Goal: Task Accomplishment & Management: Use online tool/utility

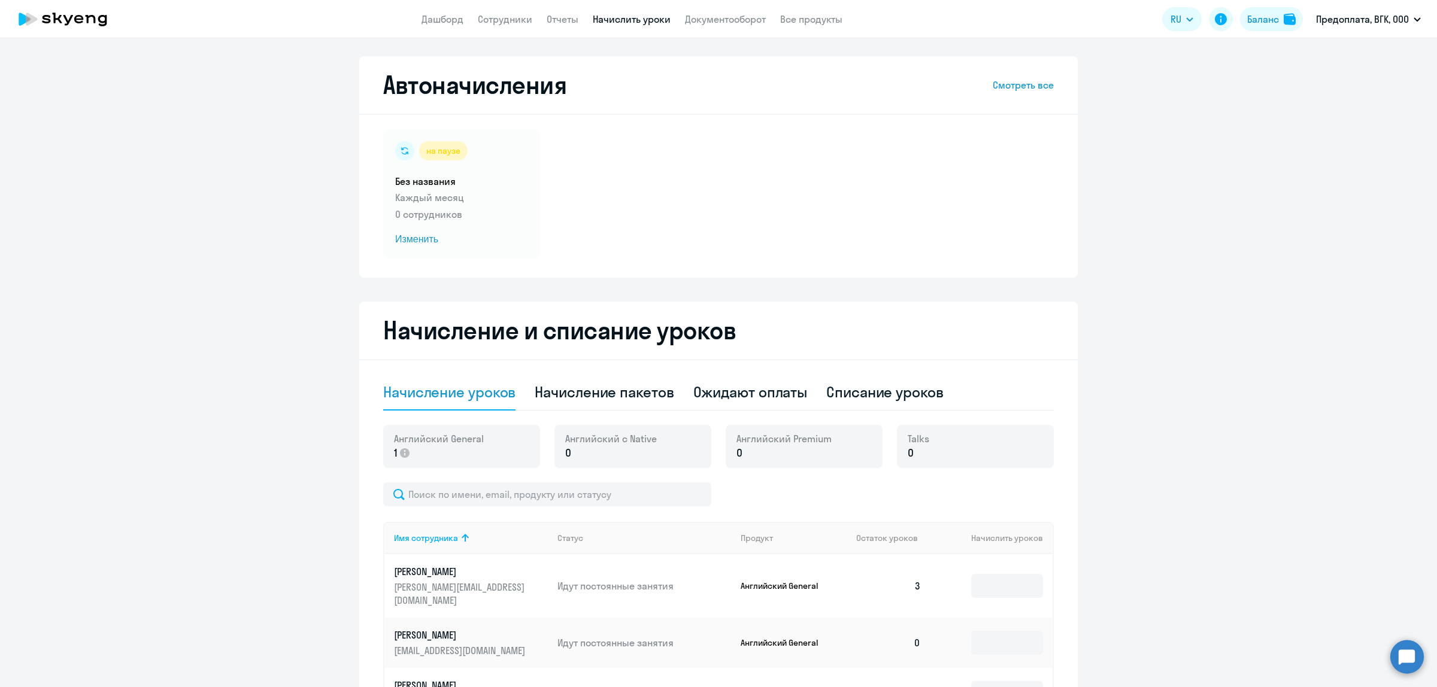
select select "10"
click at [522, 25] on app-menu-item-link "Сотрудники" at bounding box center [505, 19] width 54 height 15
click at [514, 21] on link "Сотрудники" at bounding box center [505, 19] width 54 height 12
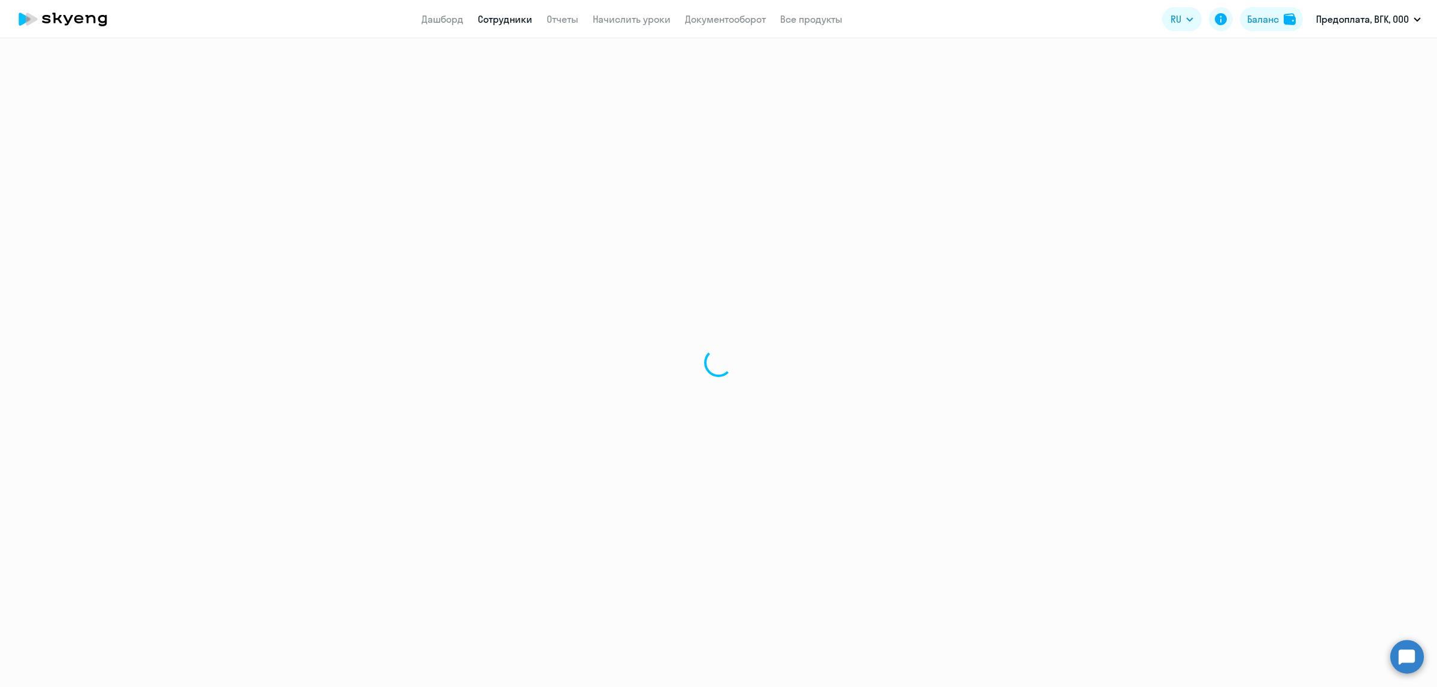
select select "30"
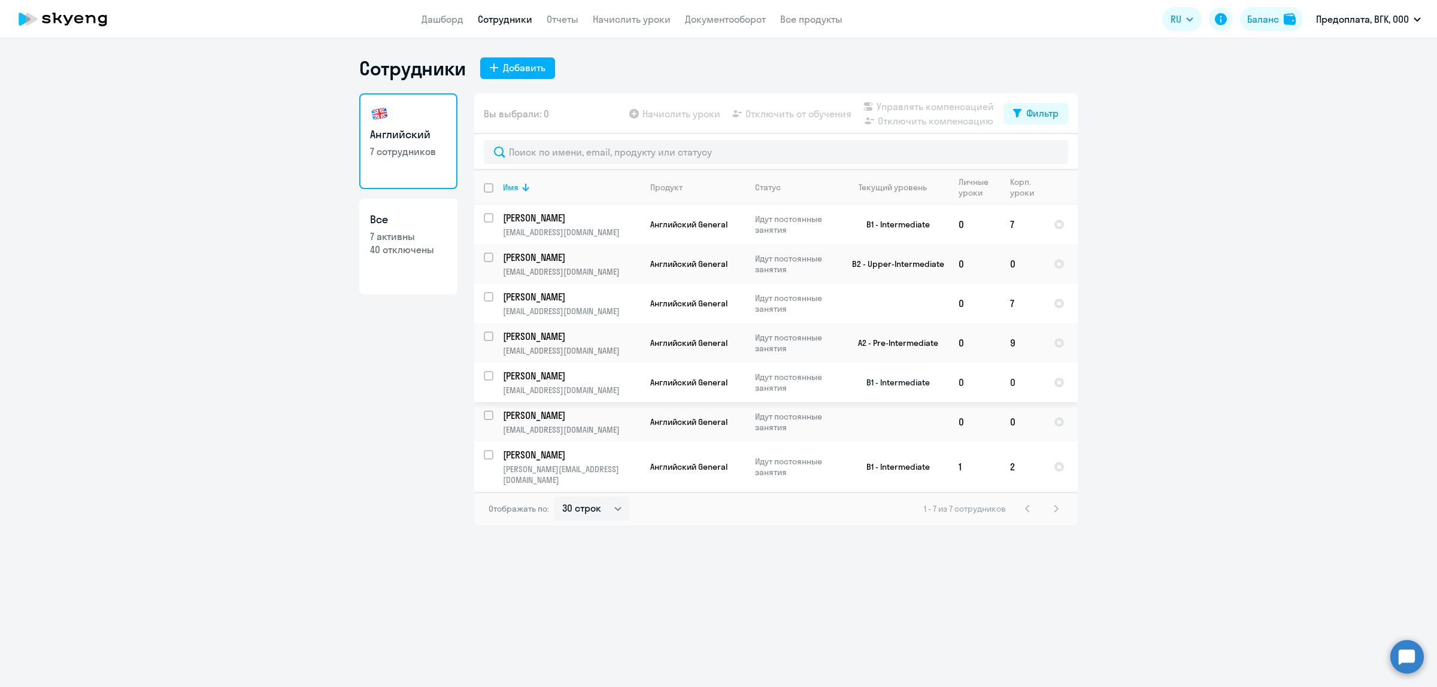
click at [583, 364] on td "[PERSON_NAME] [PERSON_NAME][EMAIL_ADDRESS][DOMAIN_NAME]" at bounding box center [566, 383] width 147 height 40
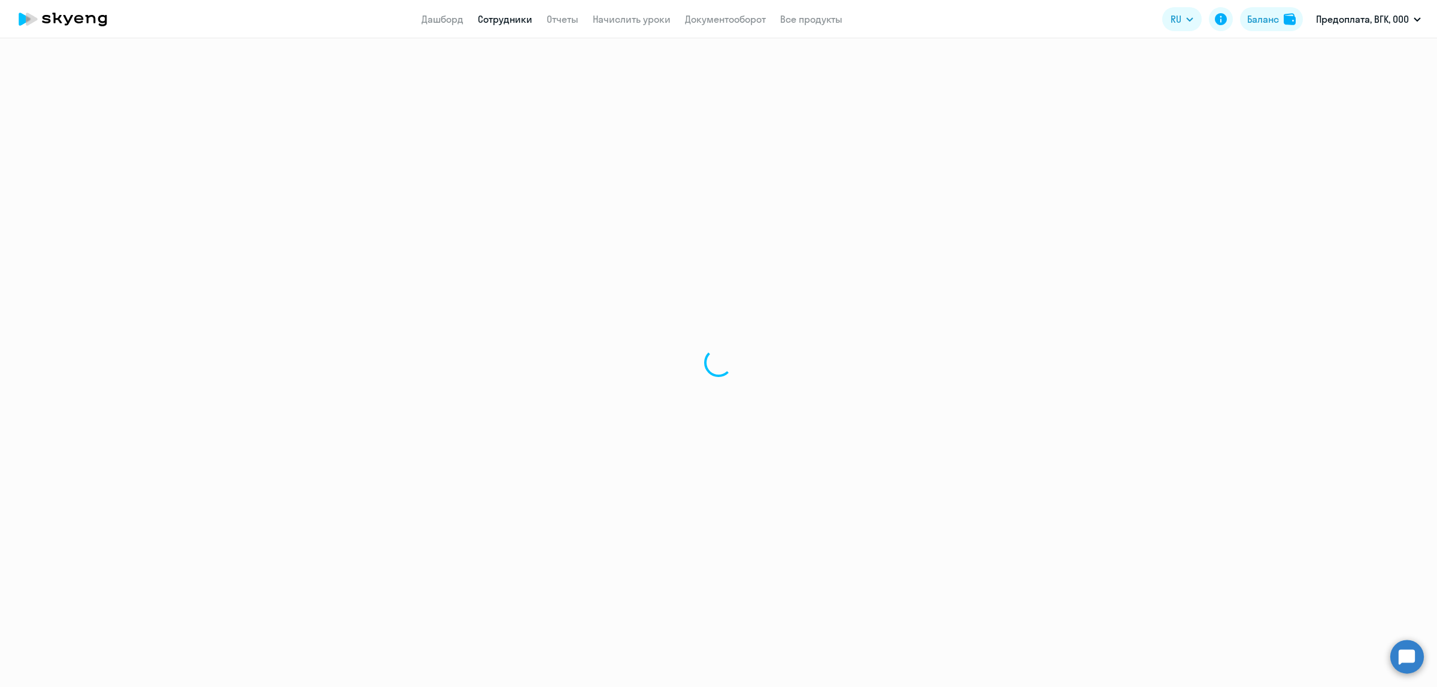
select select "english"
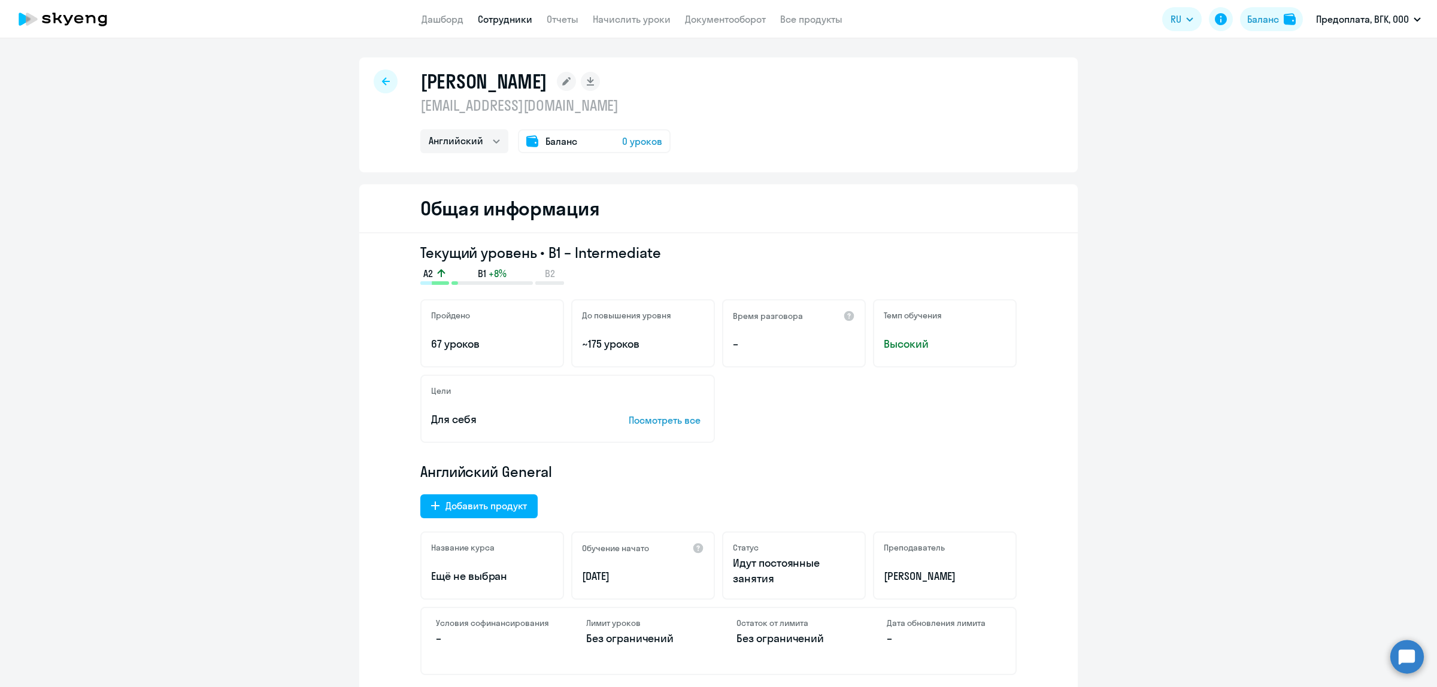
click at [628, 139] on span "0 уроков" at bounding box center [642, 141] width 40 height 14
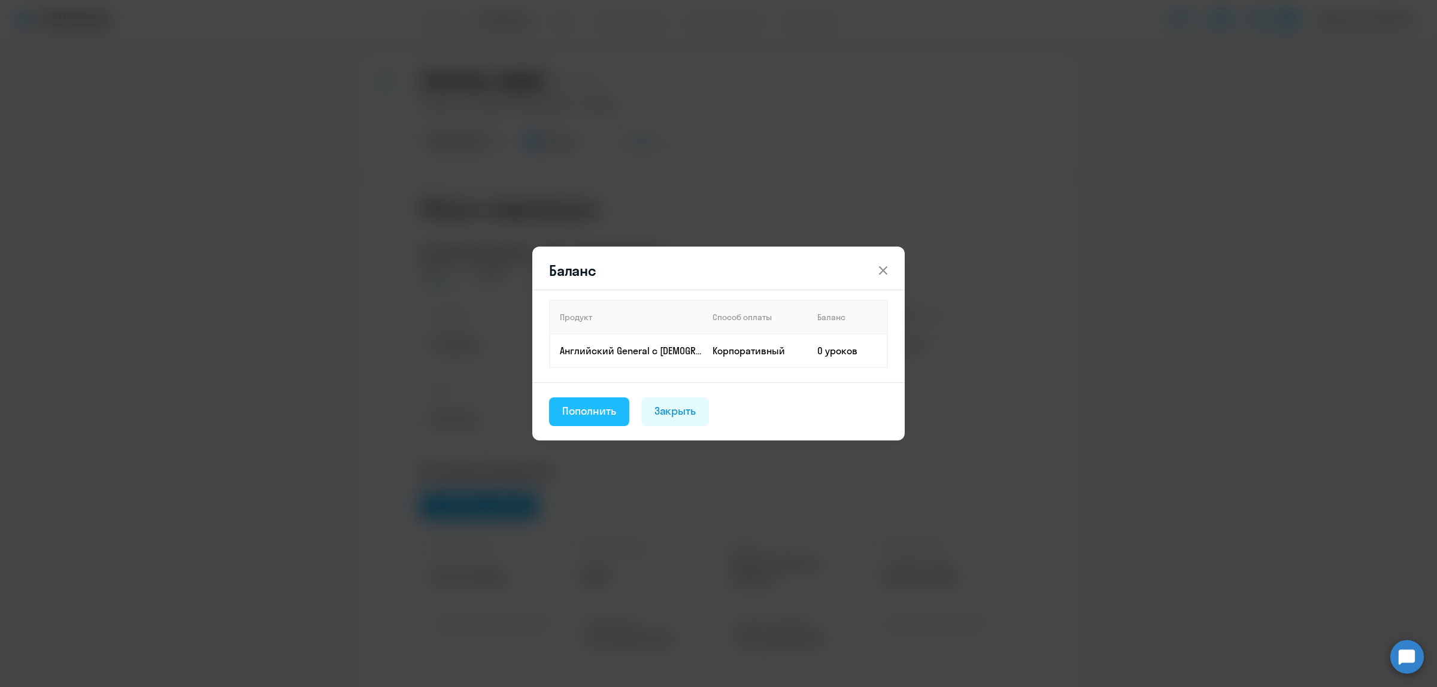
click at [605, 408] on div "Пополнить" at bounding box center [589, 412] width 54 height 16
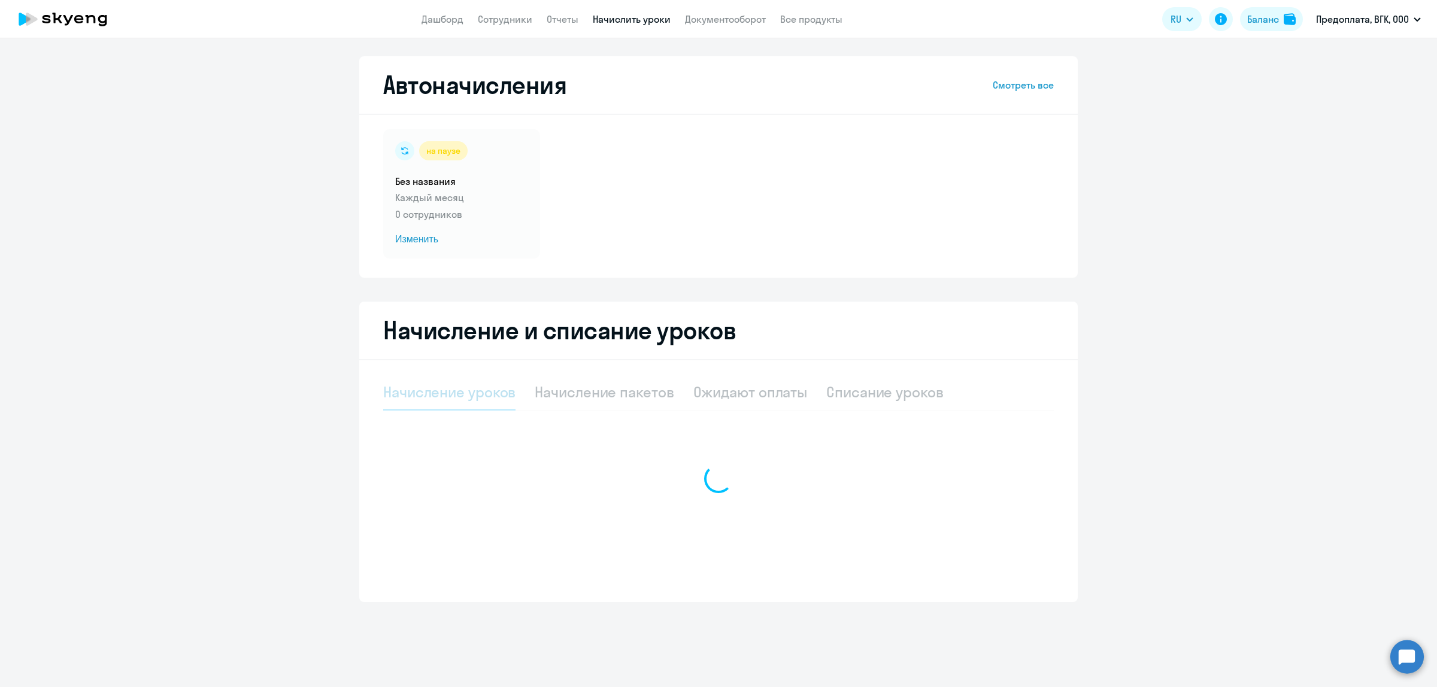
select select "10"
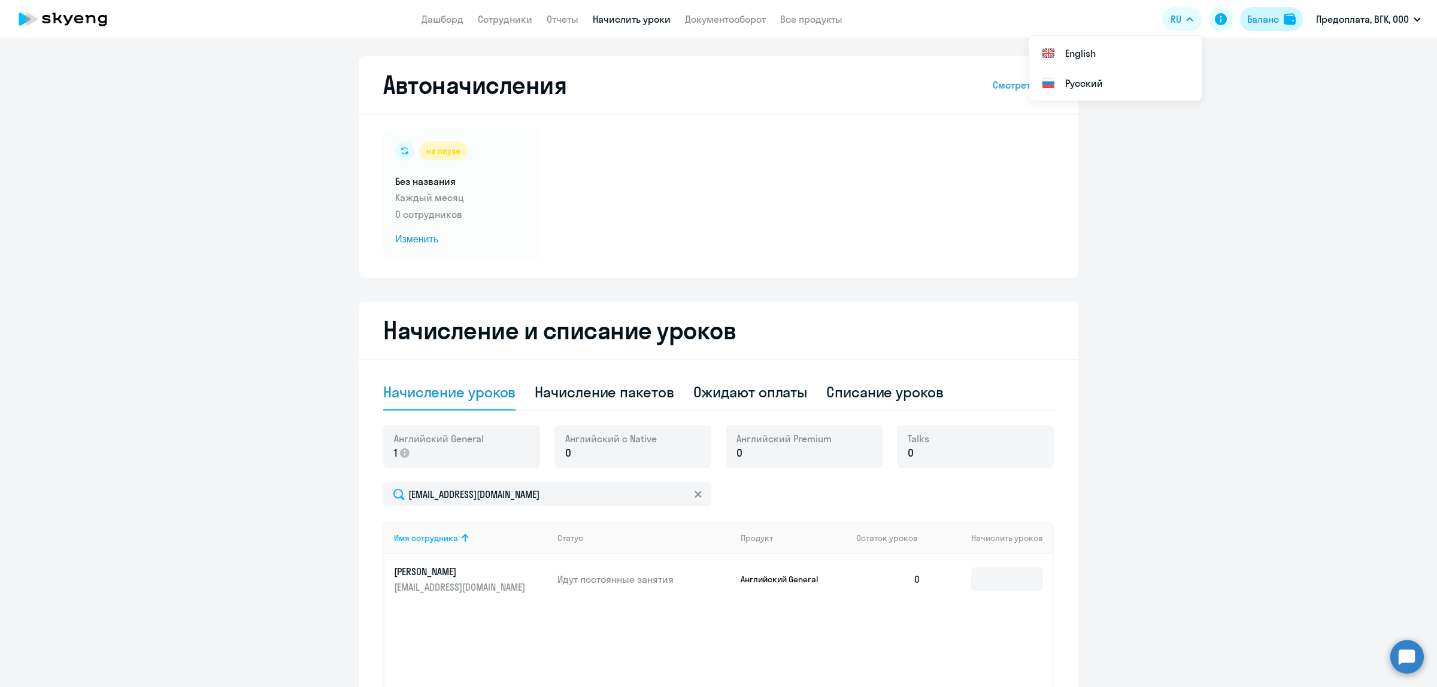
click at [1258, 17] on div "Баланс" at bounding box center [1263, 19] width 32 height 14
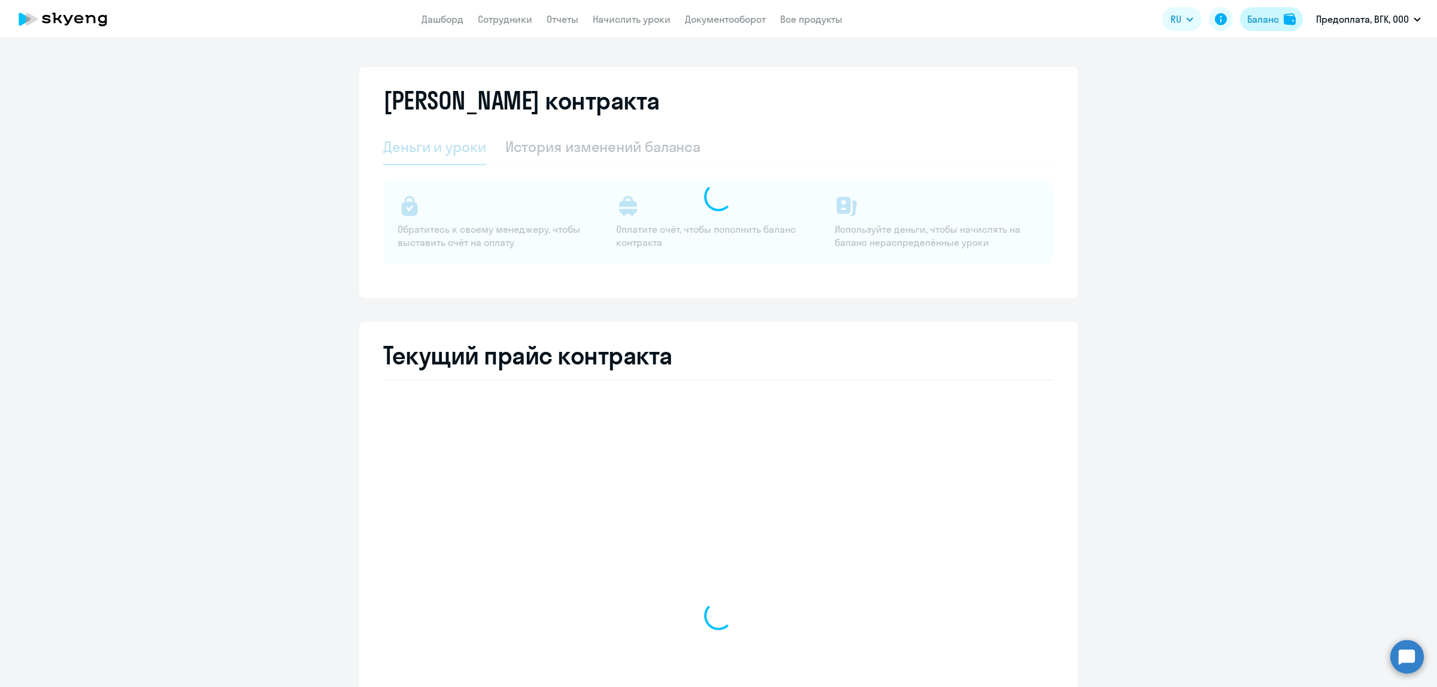
select select "english_adult_not_native_speaker"
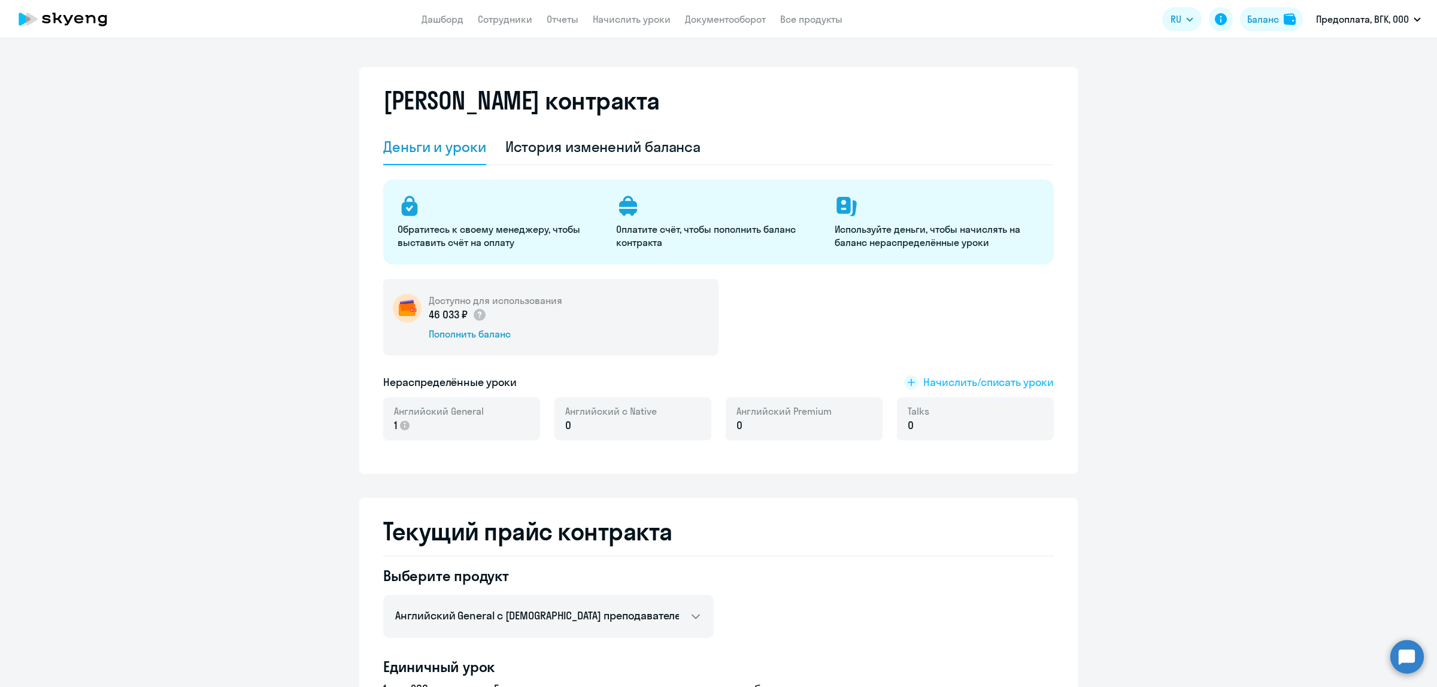
click at [949, 376] on span "Начислить/списать уроки" at bounding box center [988, 383] width 131 height 16
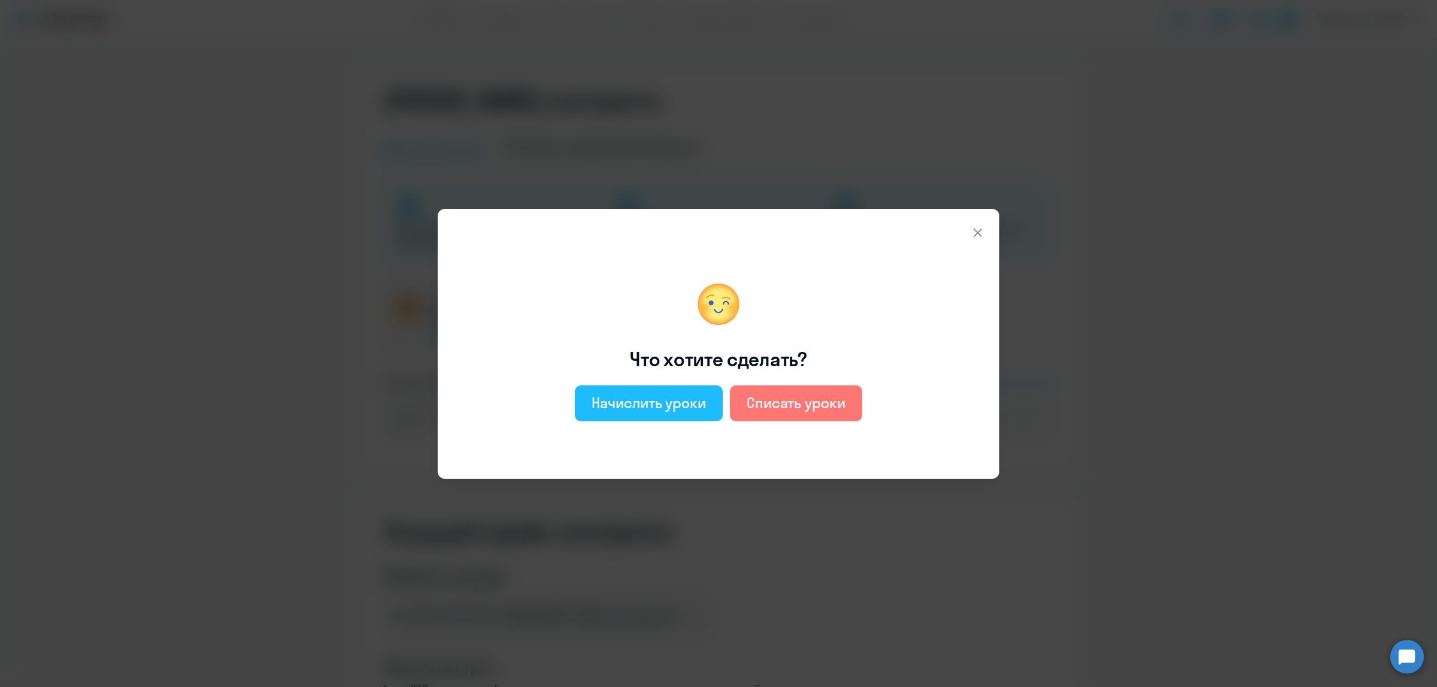
click at [687, 398] on div "Начислить уроки" at bounding box center [649, 402] width 114 height 19
select select "english_adult_not_native_speaker"
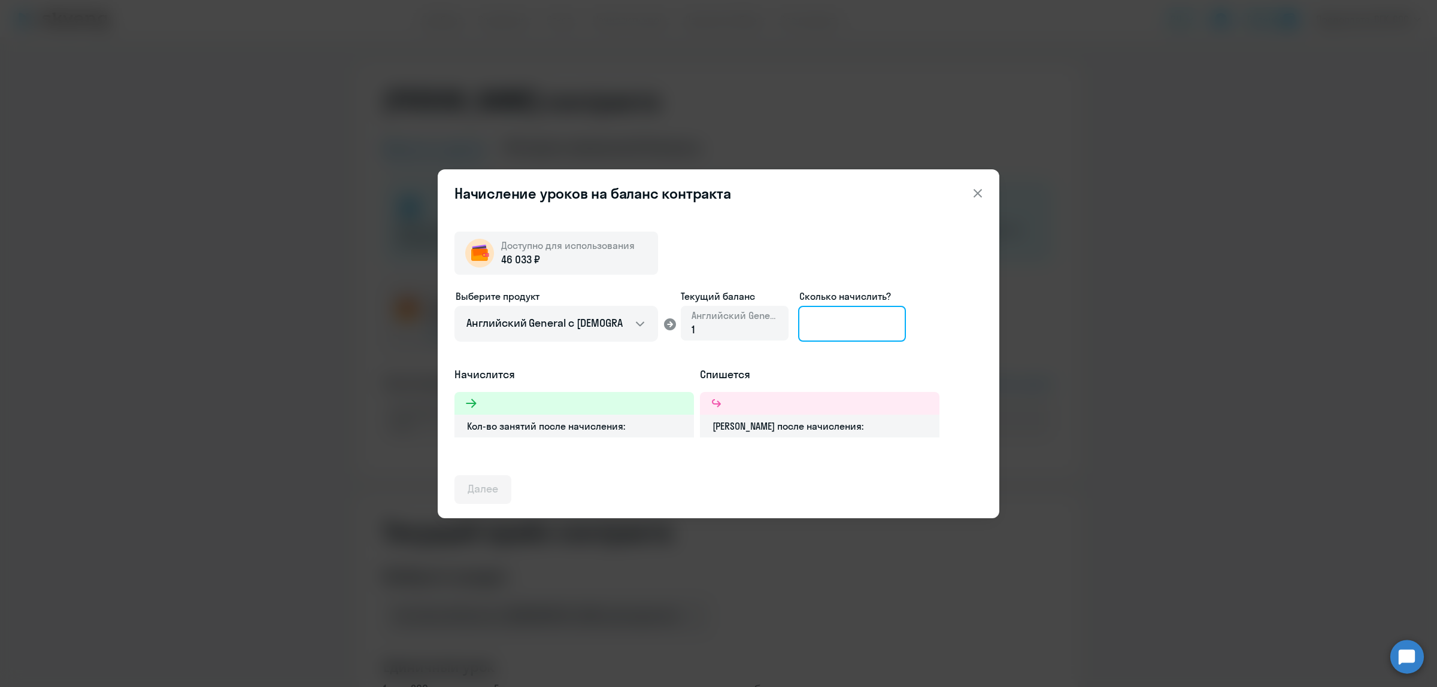
click at [843, 323] on input at bounding box center [852, 324] width 108 height 36
type input "2"
type input "43"
click at [486, 489] on div "Далее" at bounding box center [483, 489] width 31 height 16
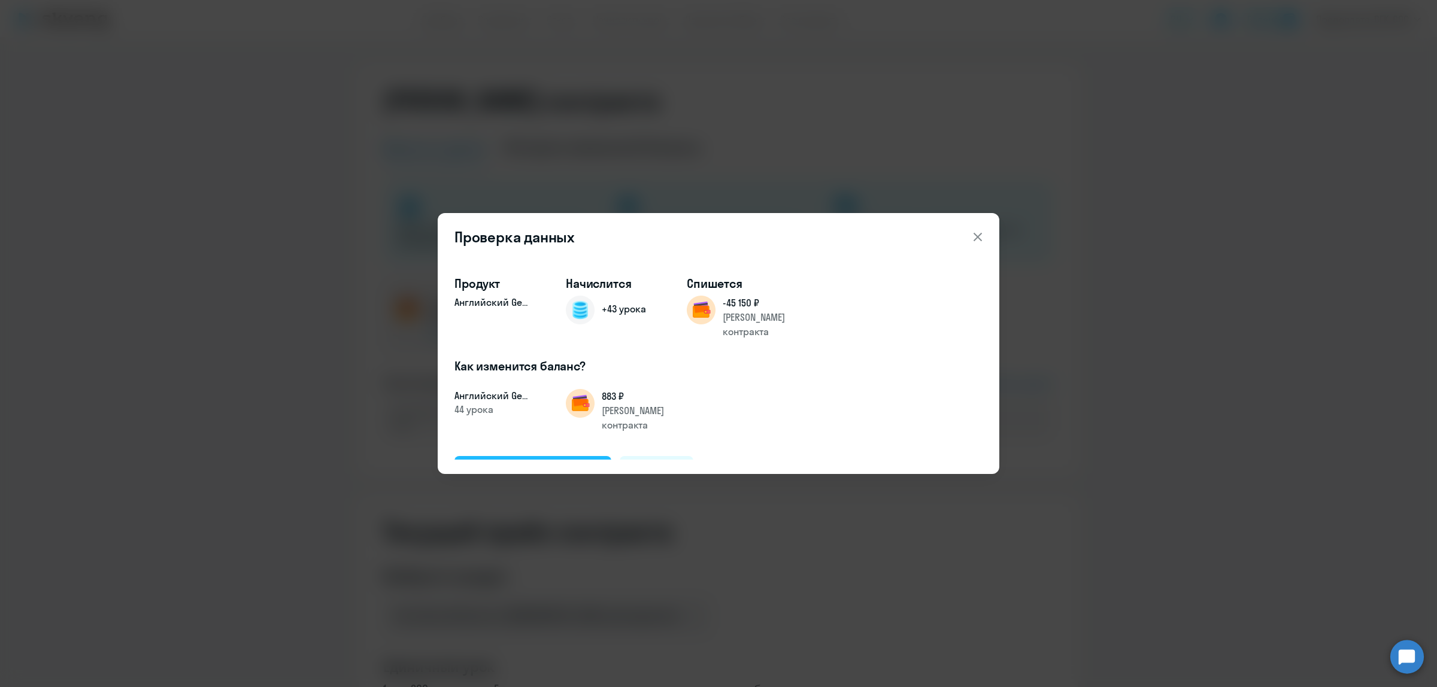
click at [531, 462] on div "Подтвердить и начислить" at bounding box center [533, 470] width 131 height 16
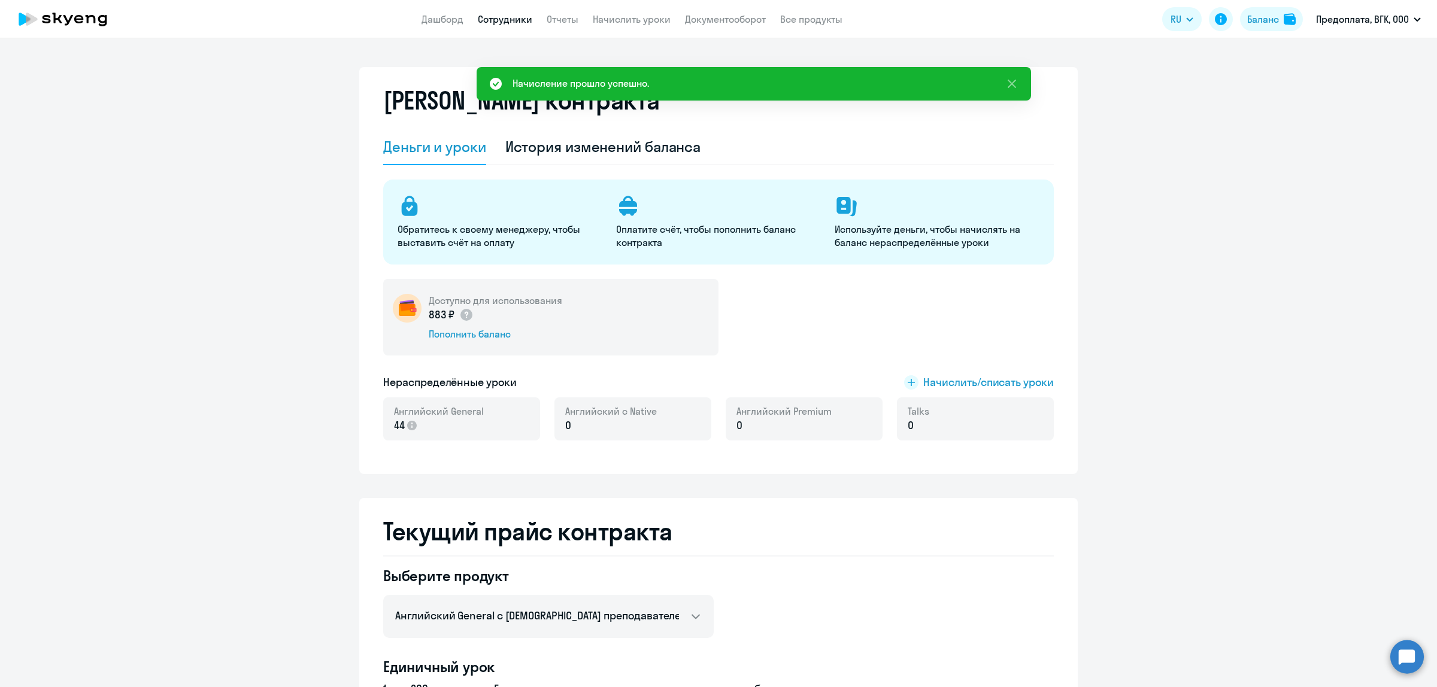
click at [507, 20] on link "Сотрудники" at bounding box center [505, 19] width 54 height 12
select select "30"
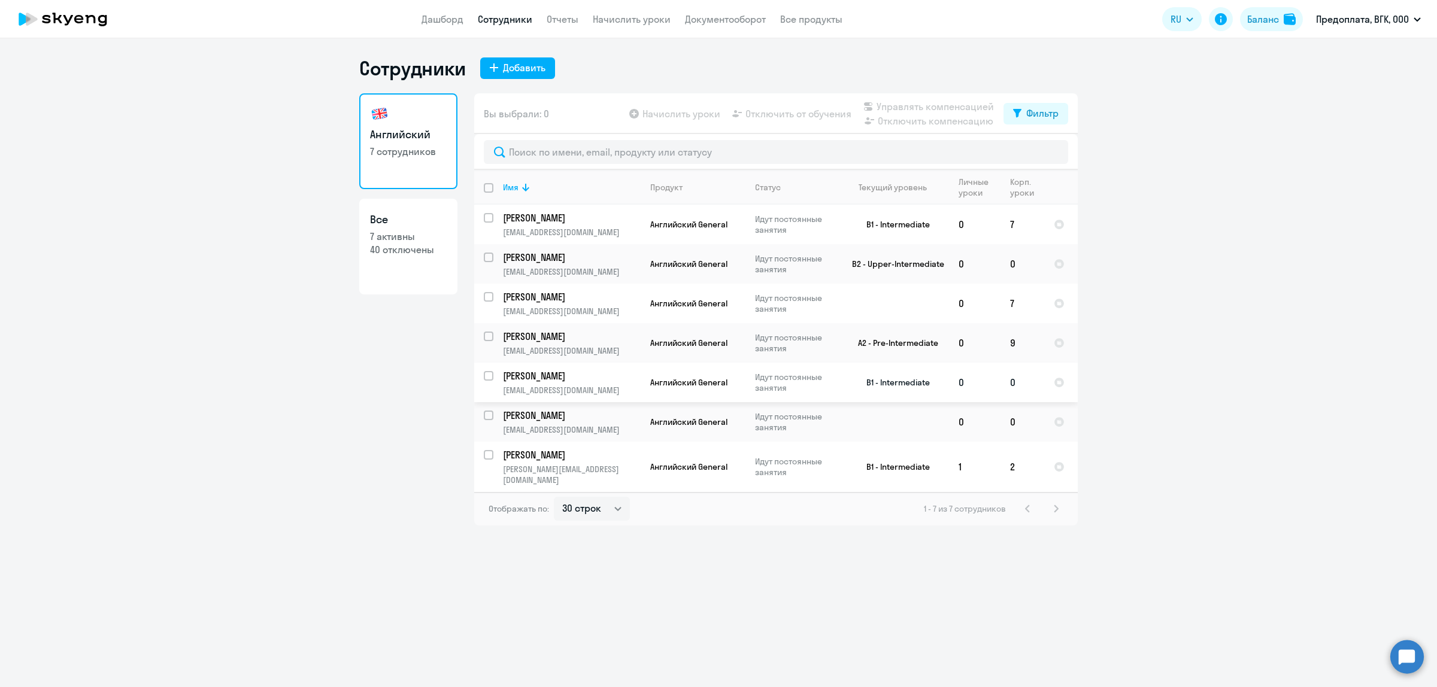
click at [617, 372] on p "[PERSON_NAME]" at bounding box center [570, 375] width 135 height 13
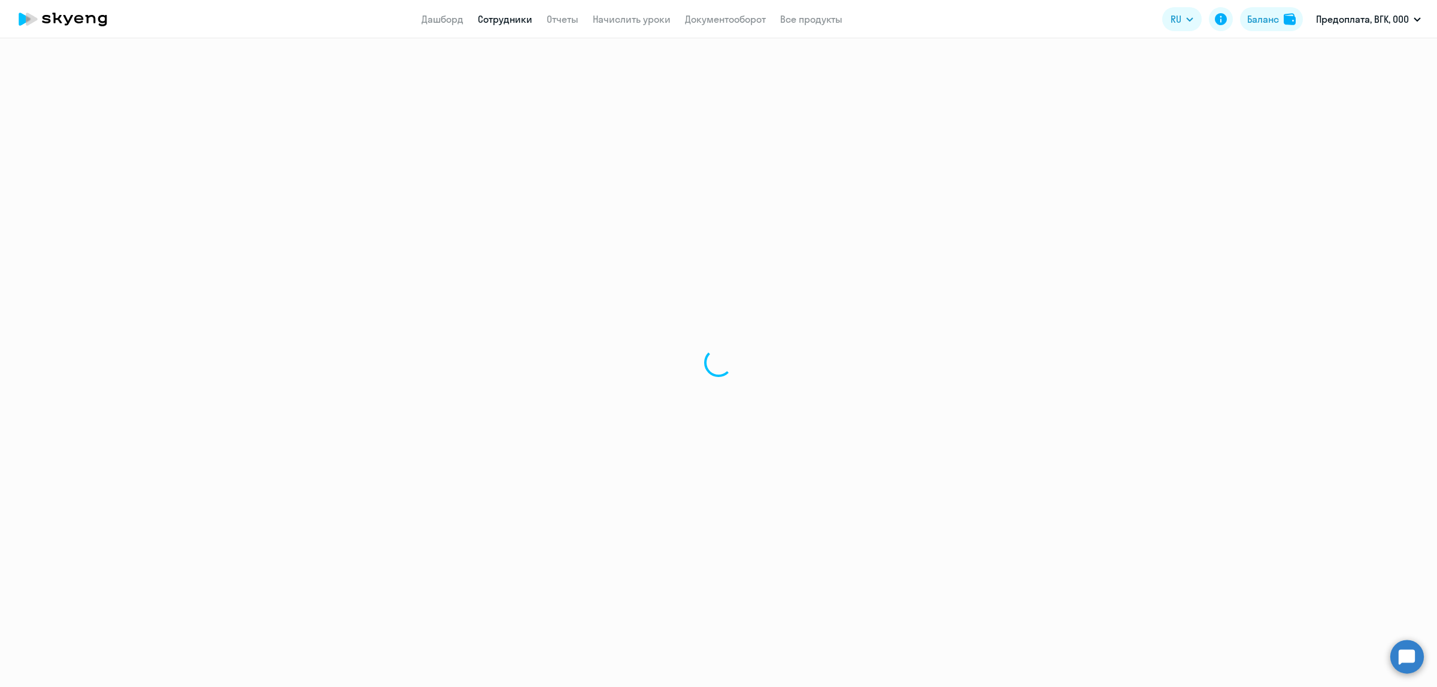
select select "english"
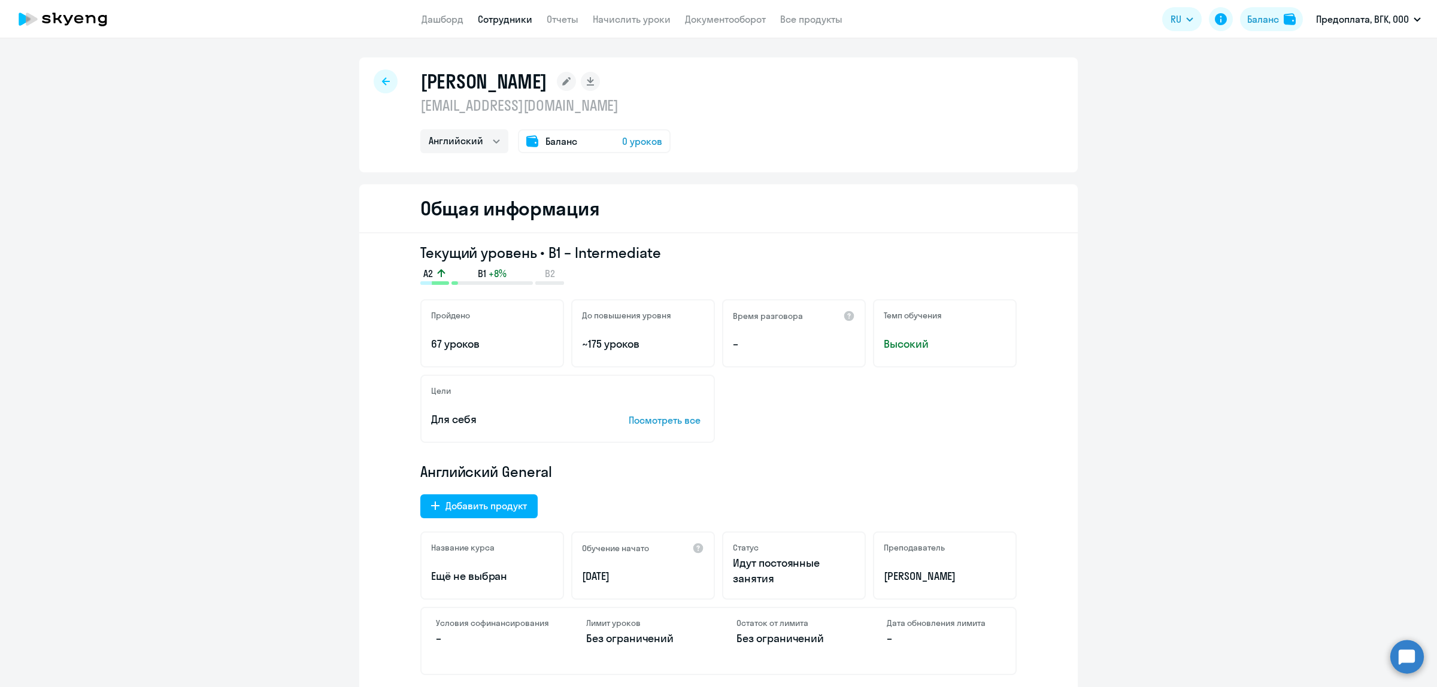
click at [631, 138] on span "0 уроков" at bounding box center [642, 141] width 40 height 14
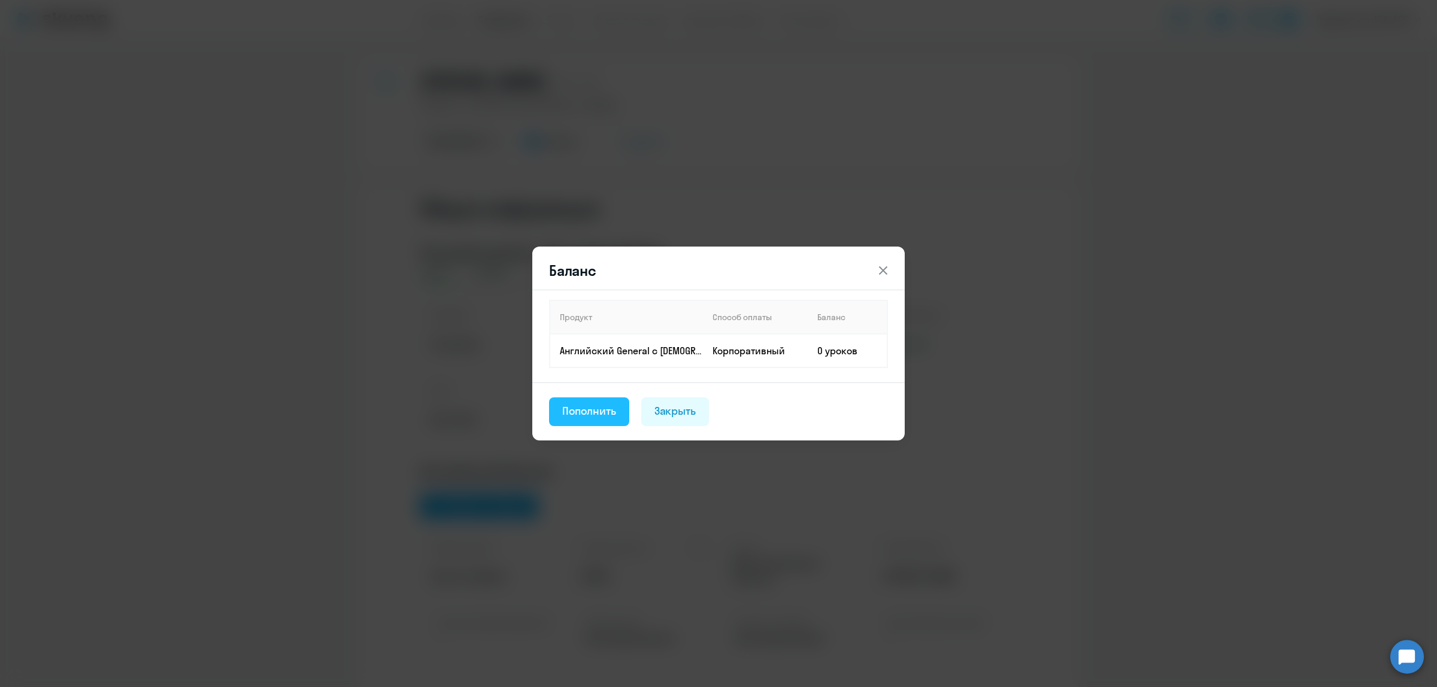
click at [602, 408] on div "Пополнить" at bounding box center [589, 412] width 54 height 16
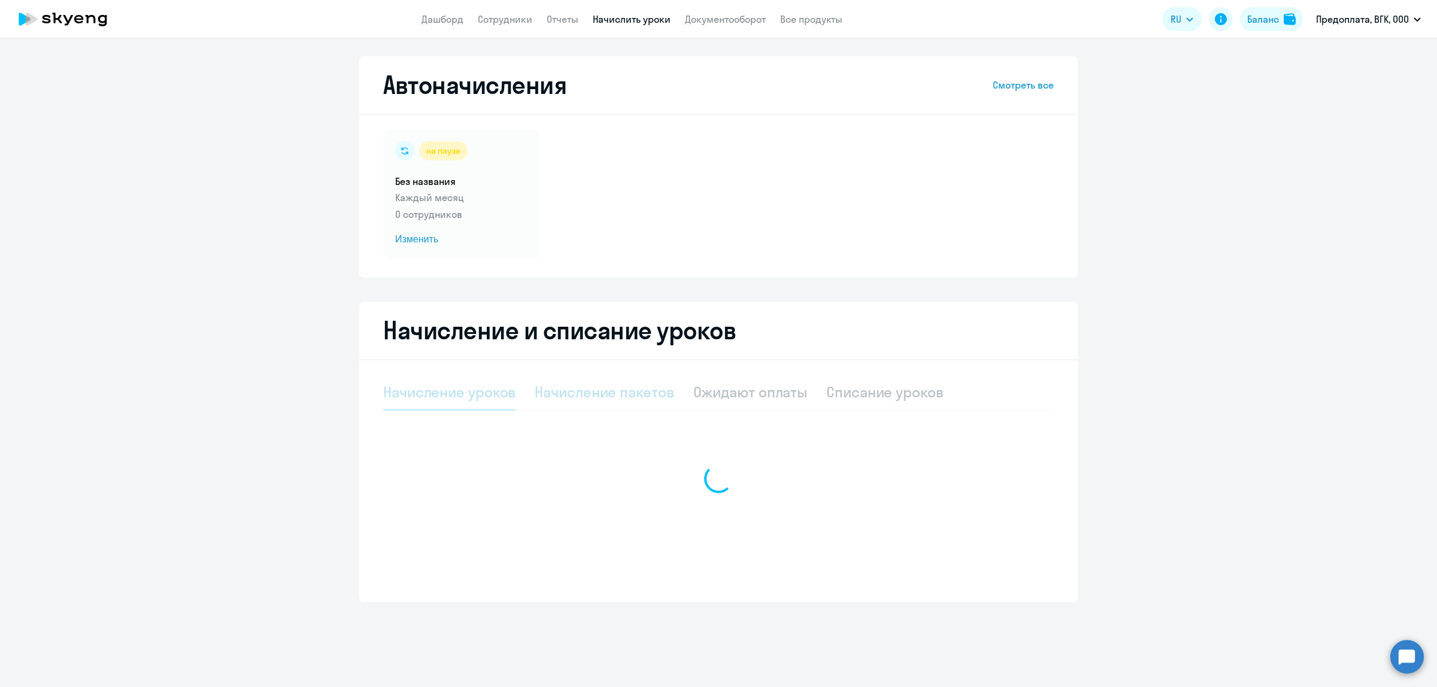
select select "10"
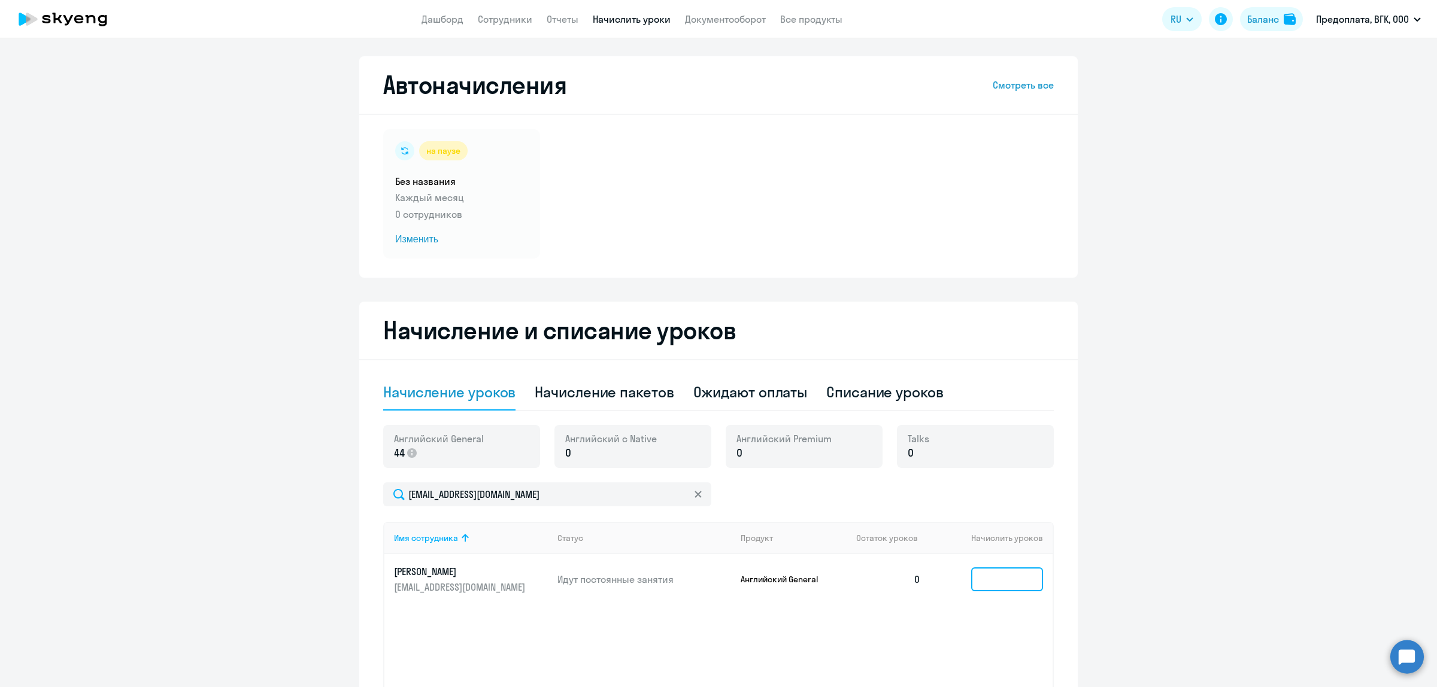
click at [998, 580] on input at bounding box center [1007, 580] width 72 height 24
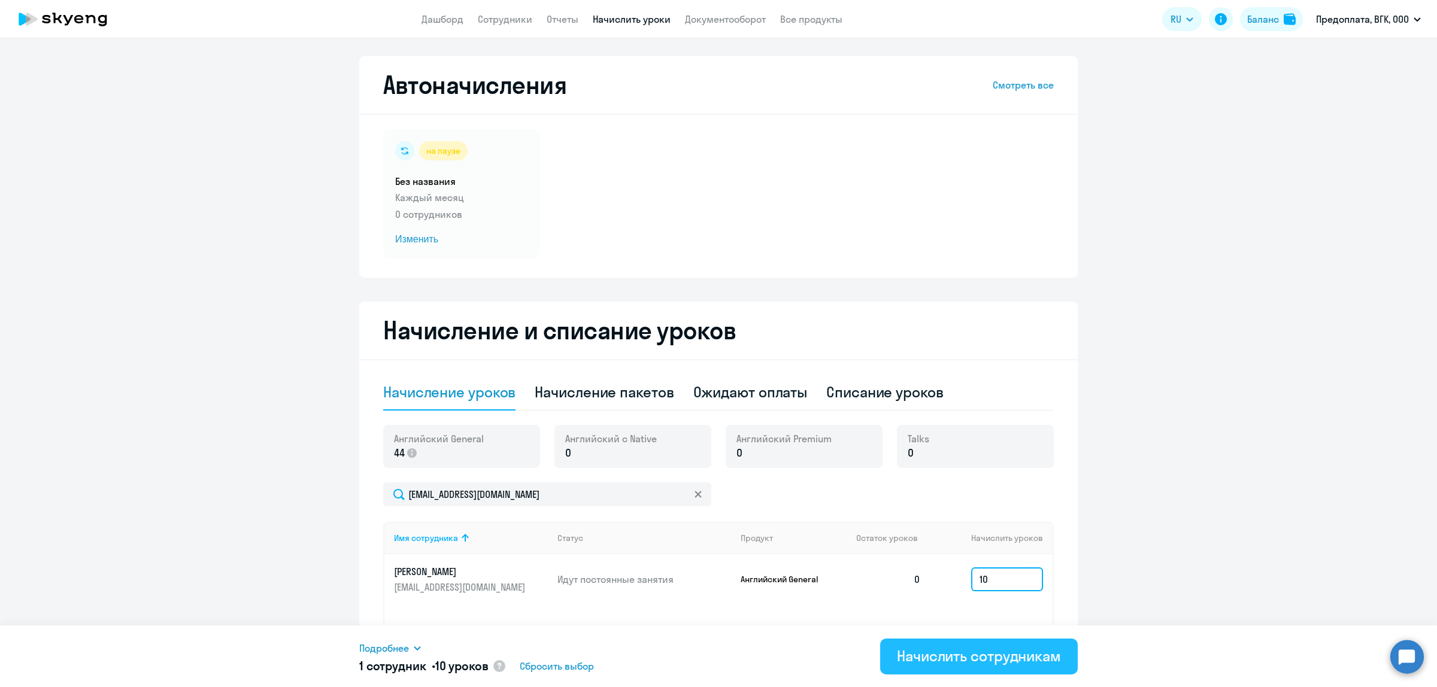
type input "10"
click at [965, 656] on div "Начислить сотрудникам" at bounding box center [979, 656] width 164 height 19
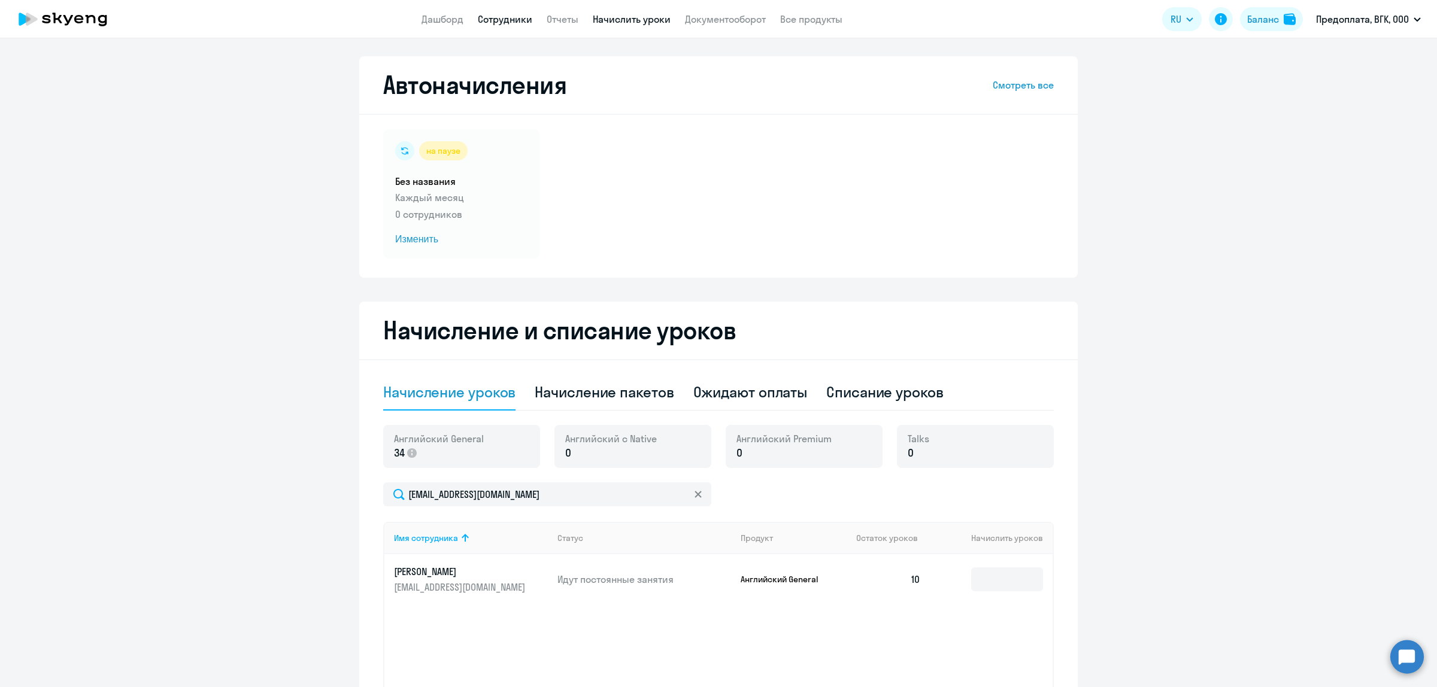
click at [497, 14] on link "Сотрудники" at bounding box center [505, 19] width 54 height 12
select select "30"
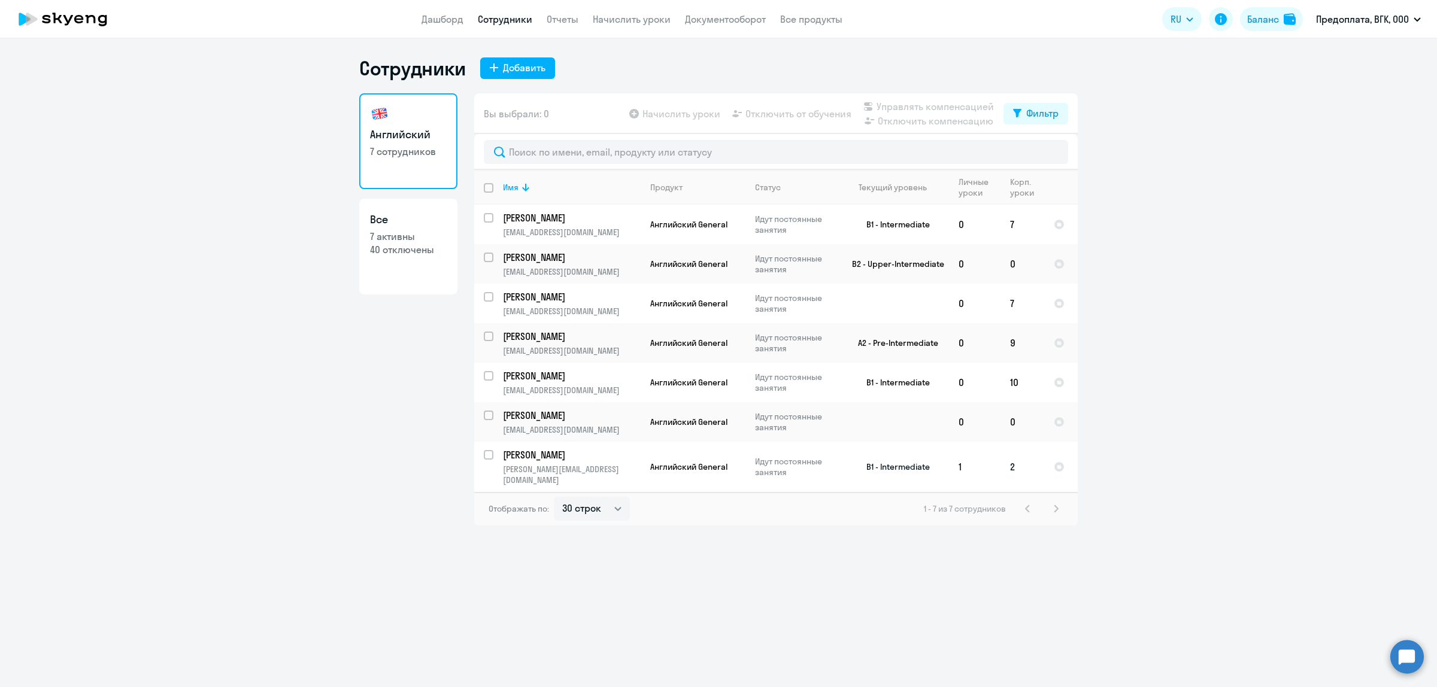
click at [492, 453] on input "select row 117340" at bounding box center [496, 462] width 24 height 24
checkbox input "true"
click at [905, 106] on span "Управлять компенсацией" at bounding box center [935, 106] width 117 height 14
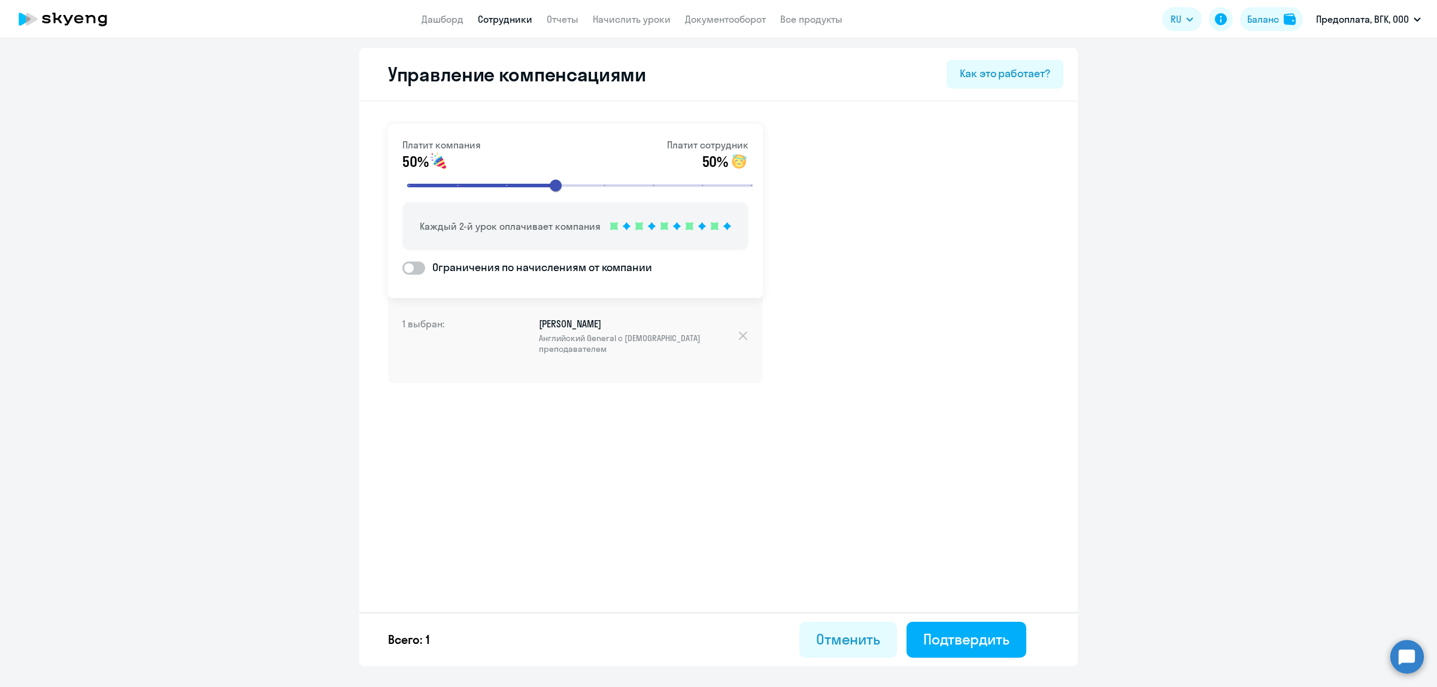
select select "30"
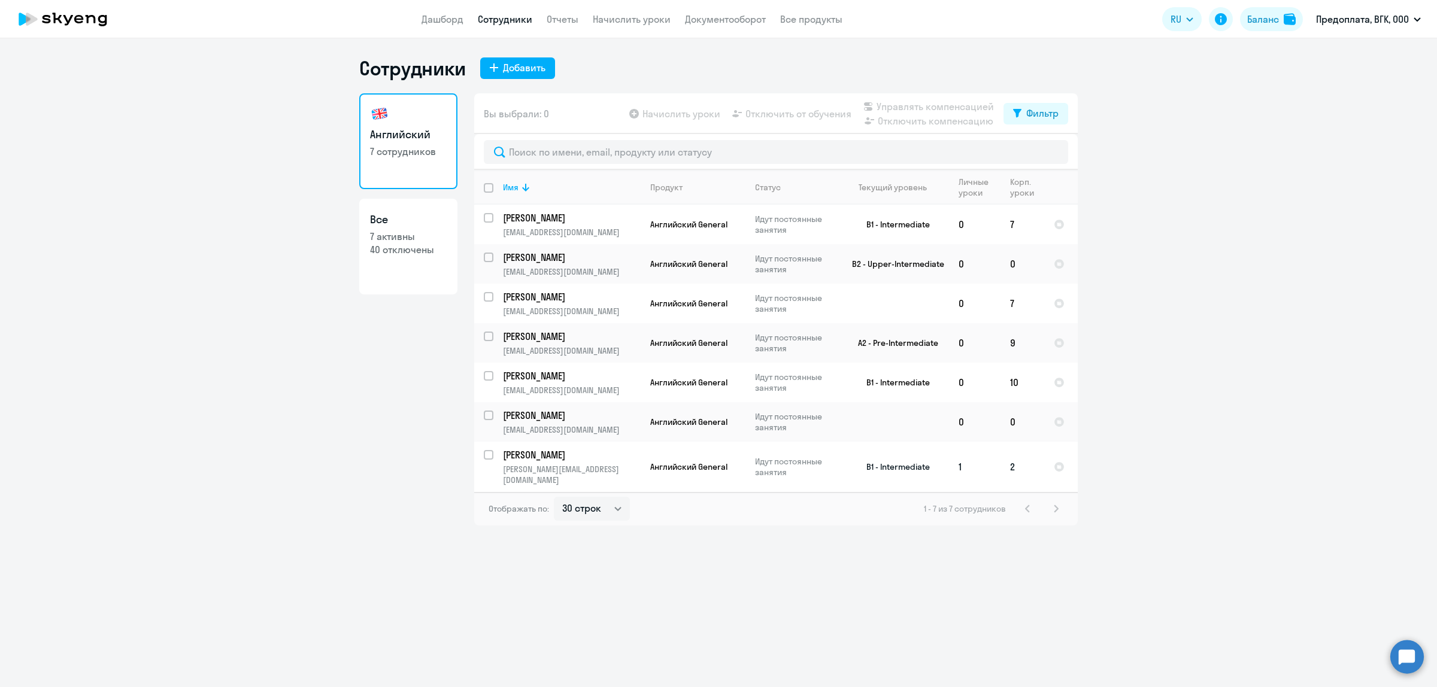
click at [519, 454] on p "[PERSON_NAME]" at bounding box center [570, 454] width 135 height 13
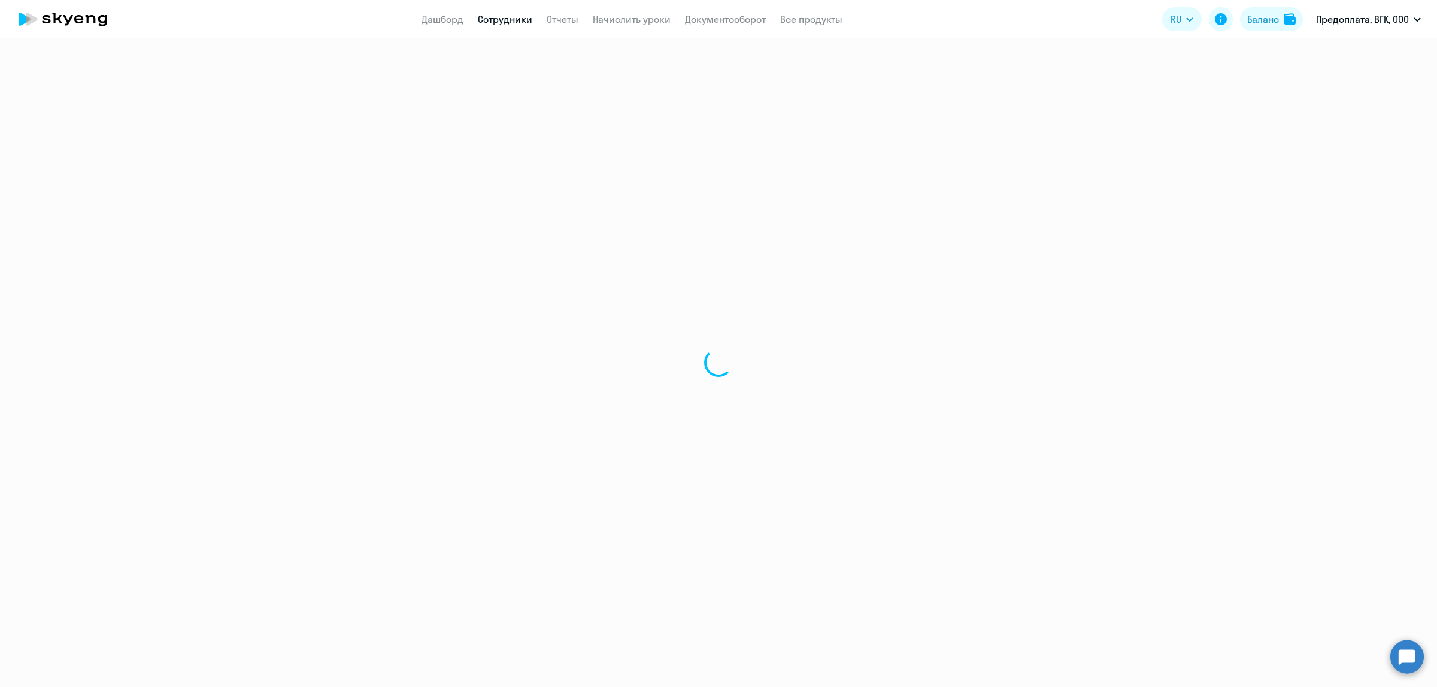
select select "english"
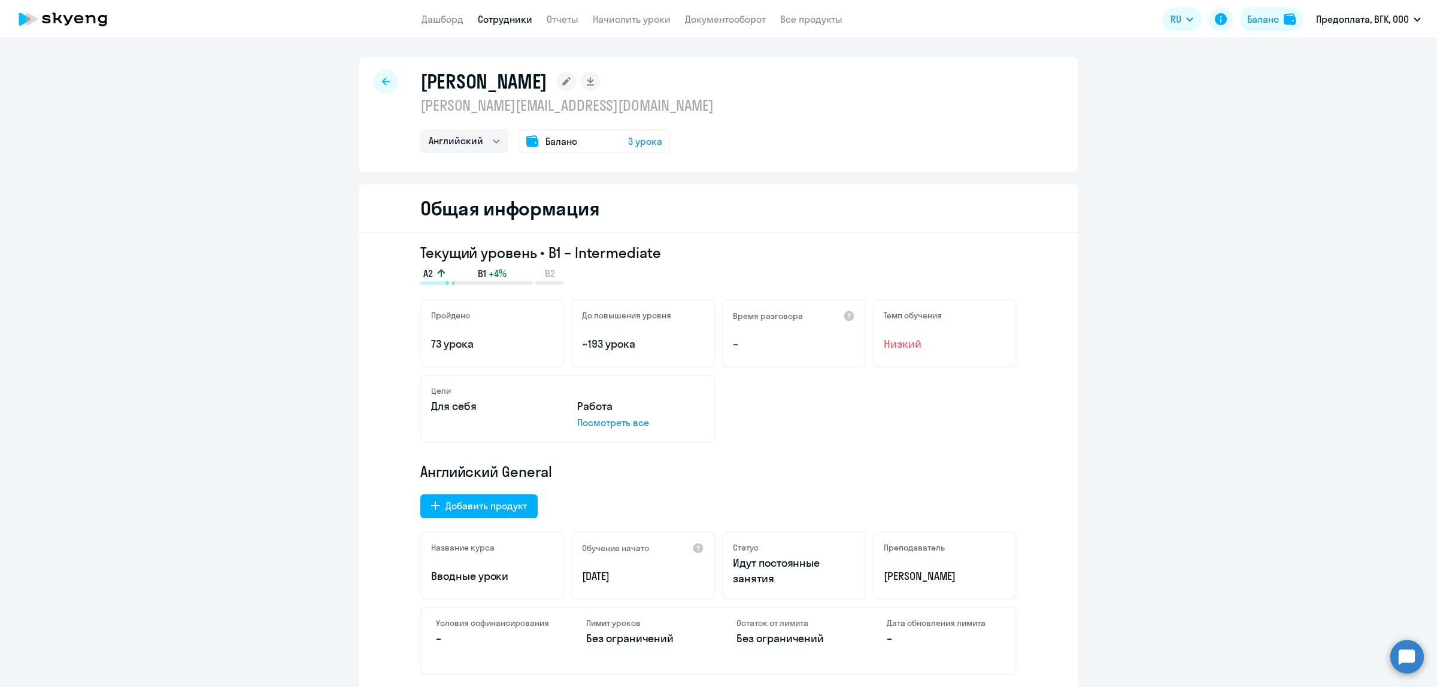
click at [634, 138] on span "3 урока" at bounding box center [645, 141] width 34 height 14
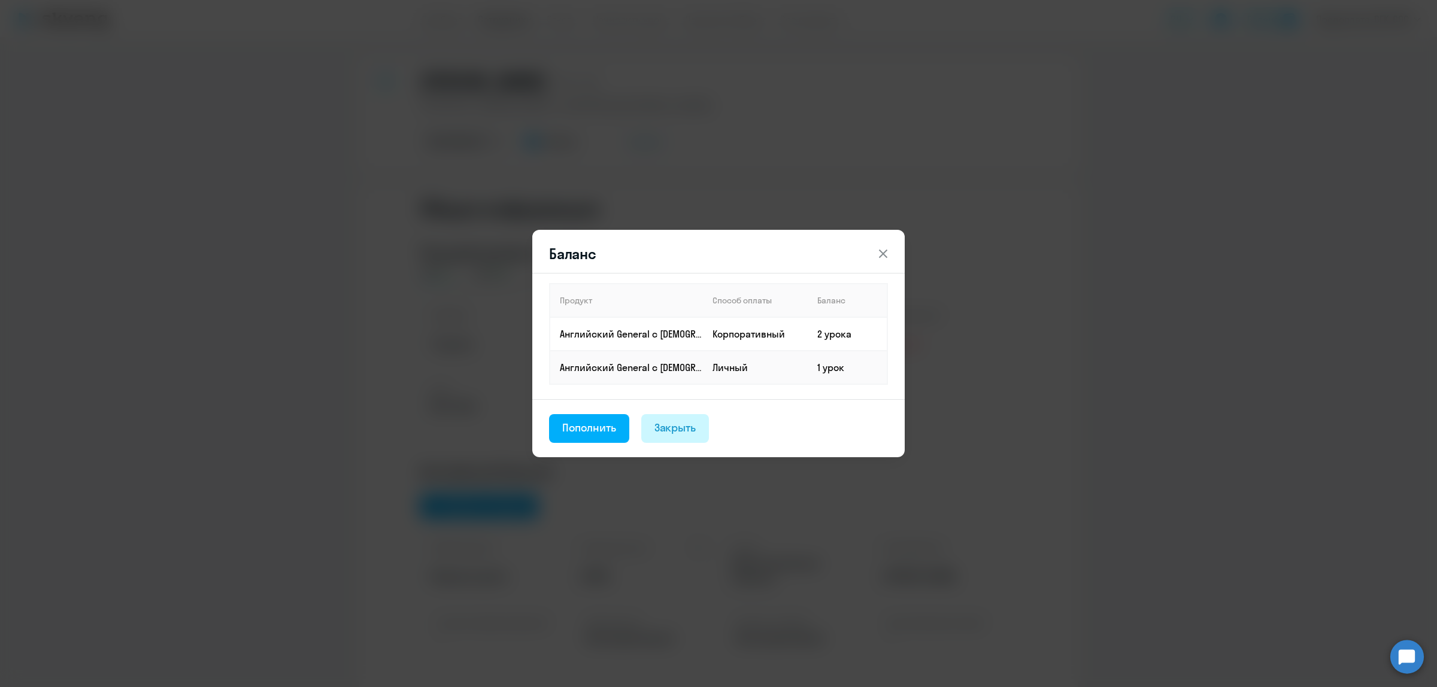
click at [680, 430] on div "Закрыть" at bounding box center [675, 428] width 42 height 16
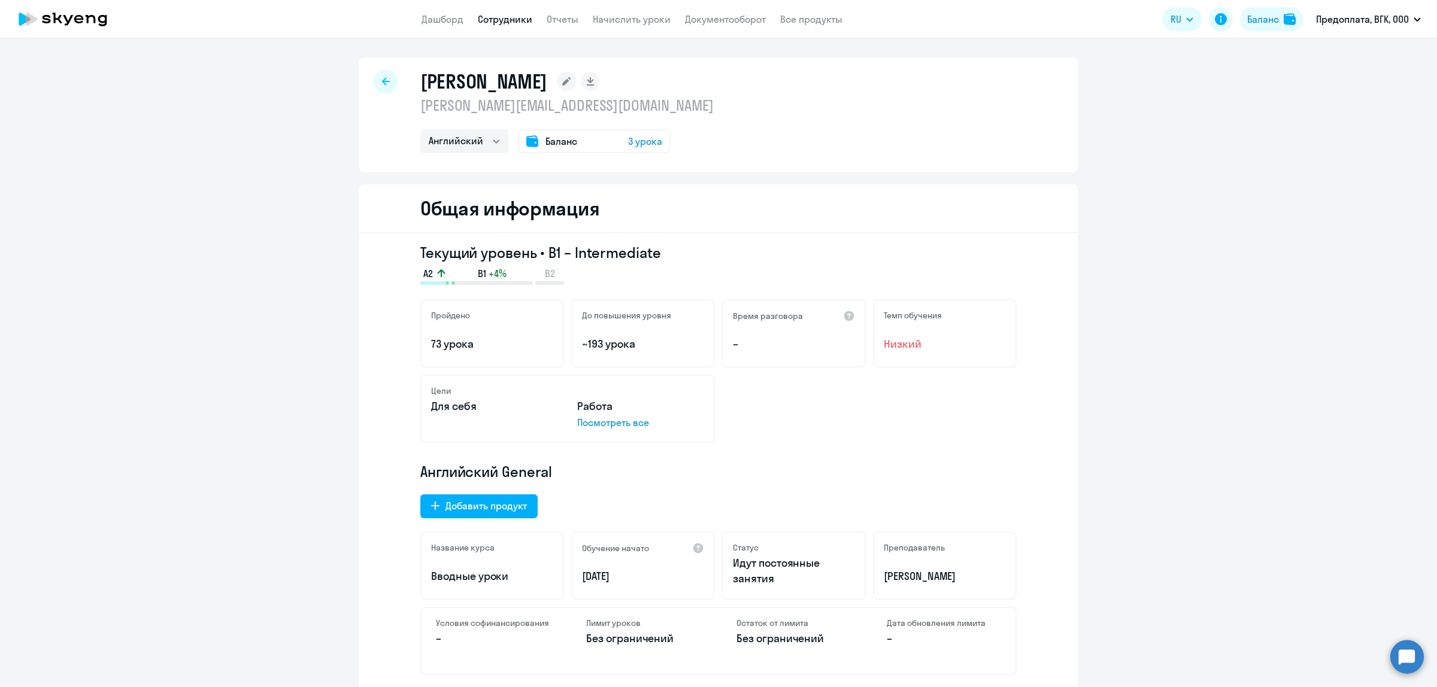
click at [382, 84] on icon at bounding box center [386, 81] width 8 height 8
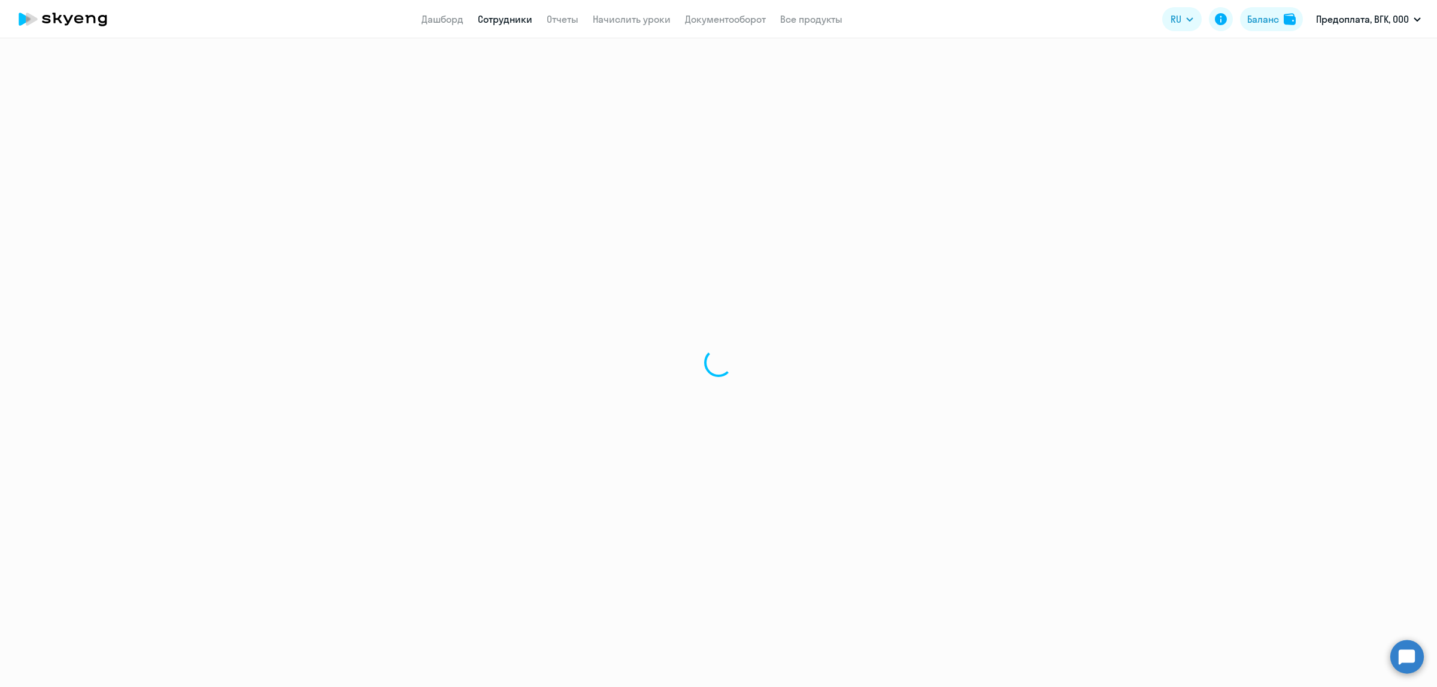
select select "30"
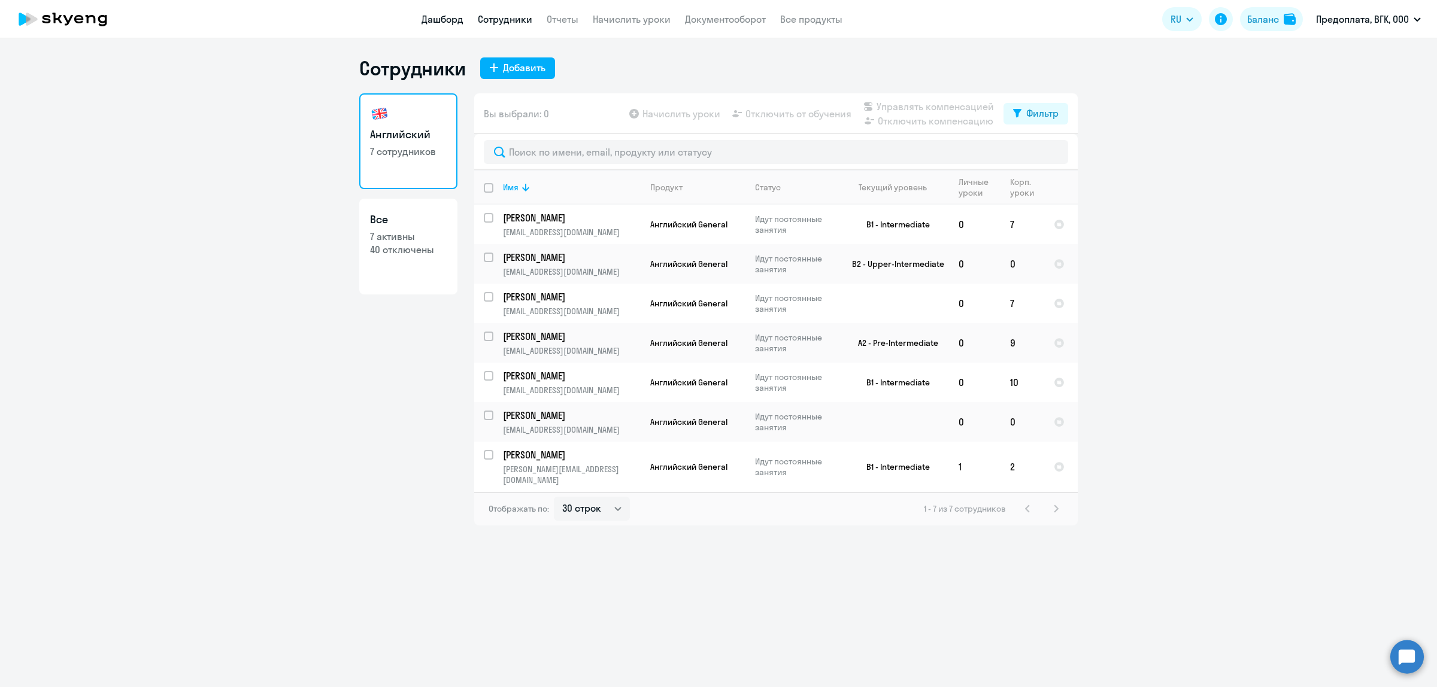
click at [444, 16] on link "Дашборд" at bounding box center [443, 19] width 42 height 12
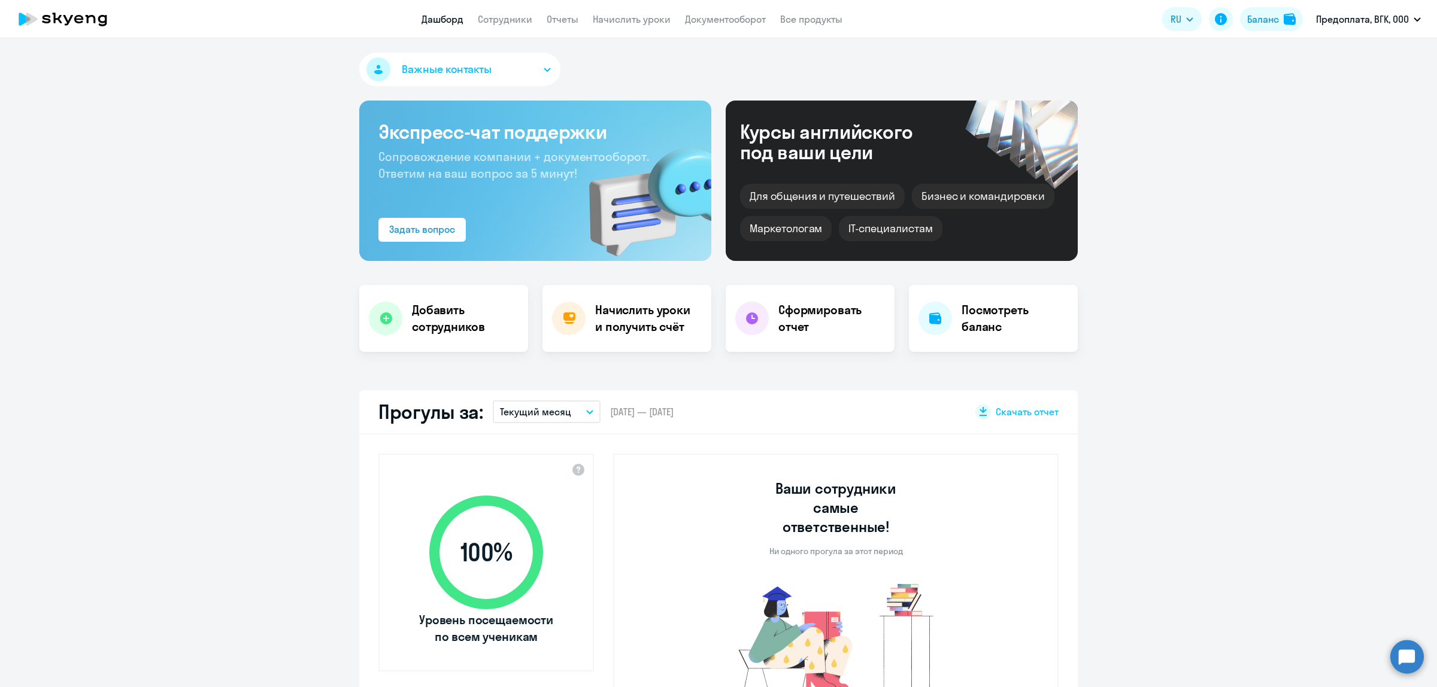
select select "30"
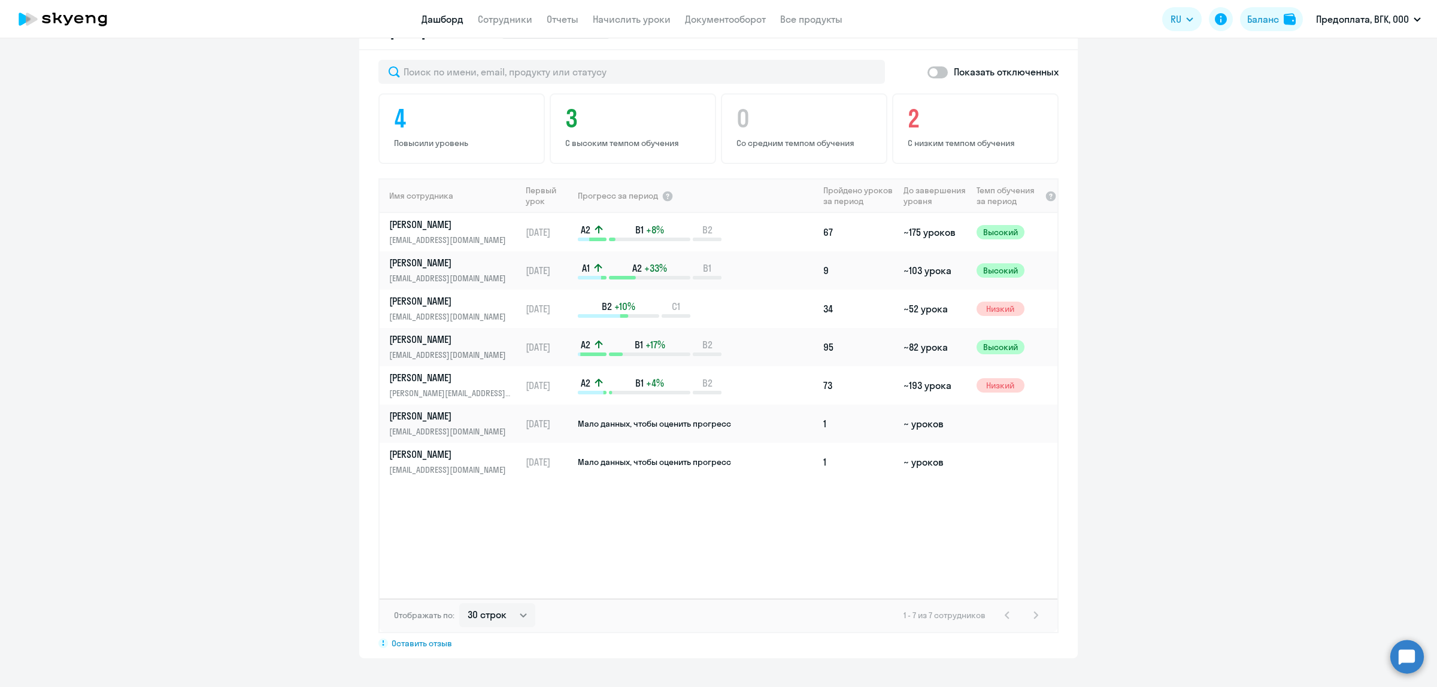
scroll to position [748, 0]
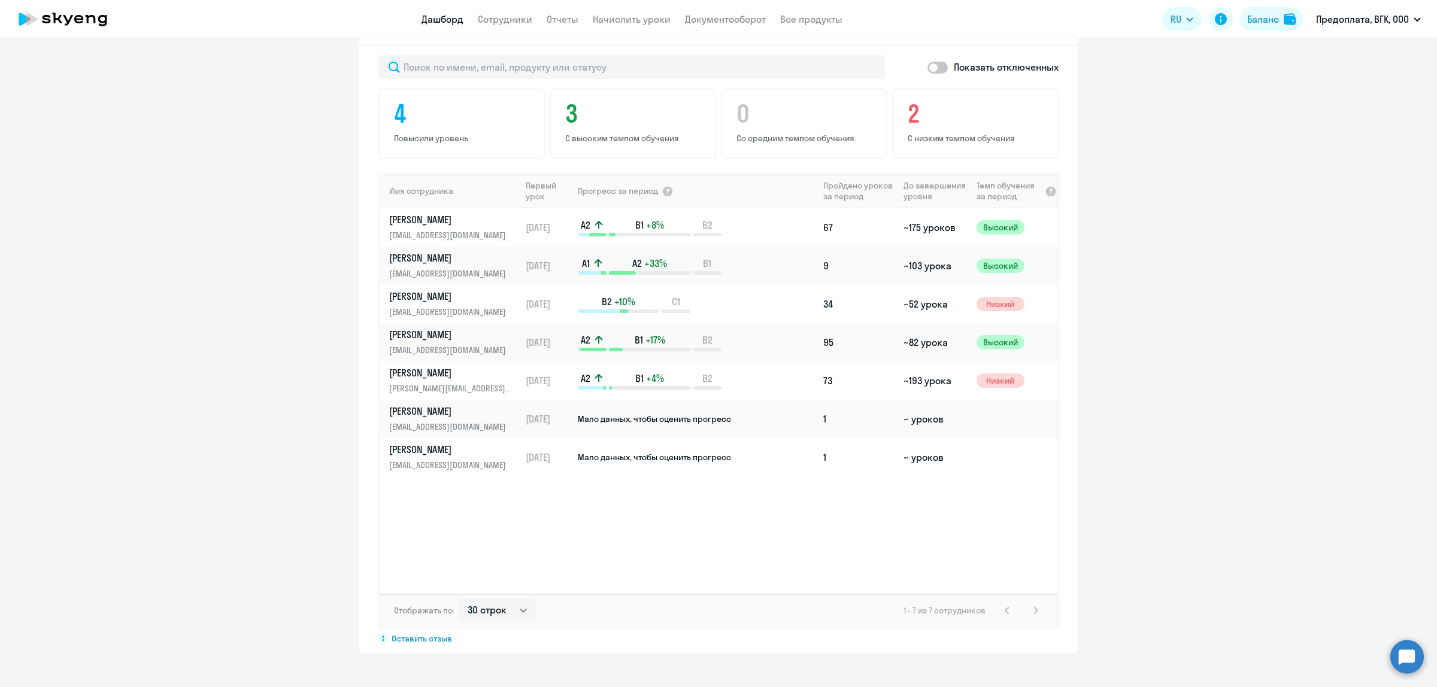
click at [1406, 650] on circle at bounding box center [1407, 657] width 34 height 34
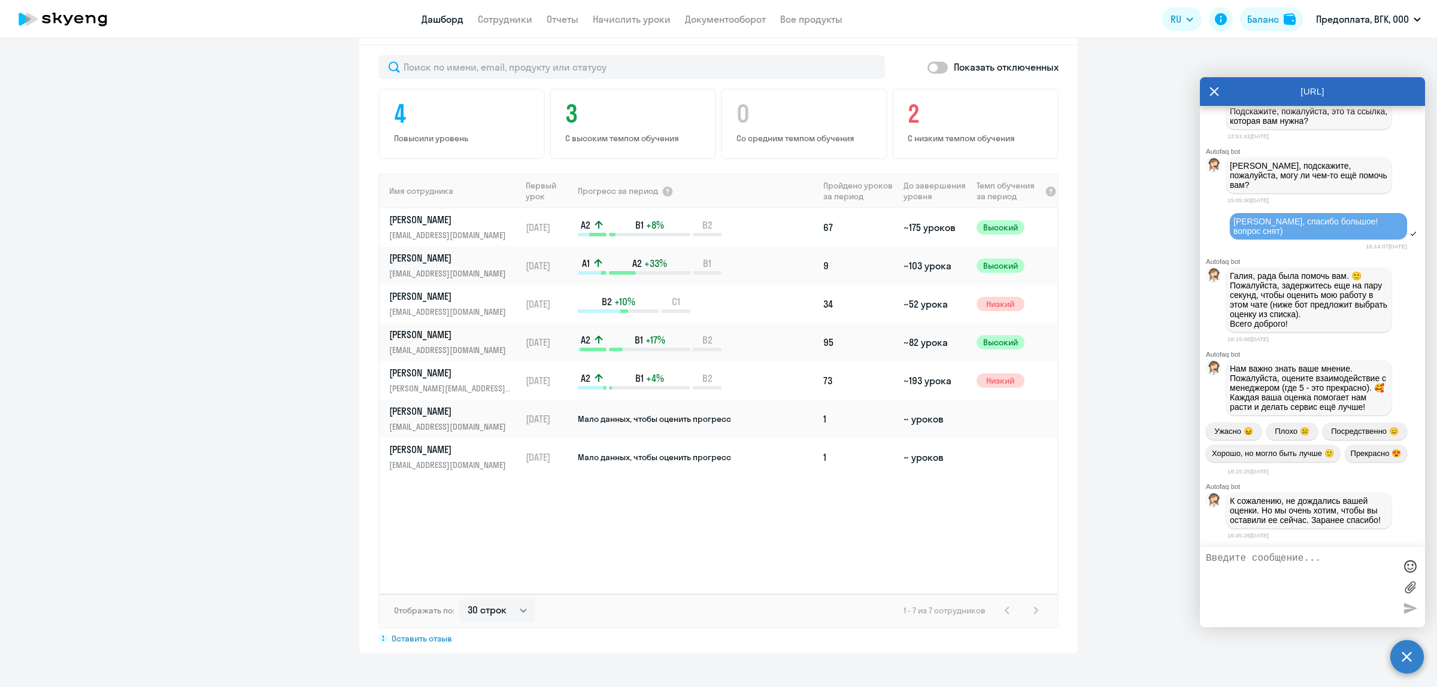
scroll to position [699, 0]
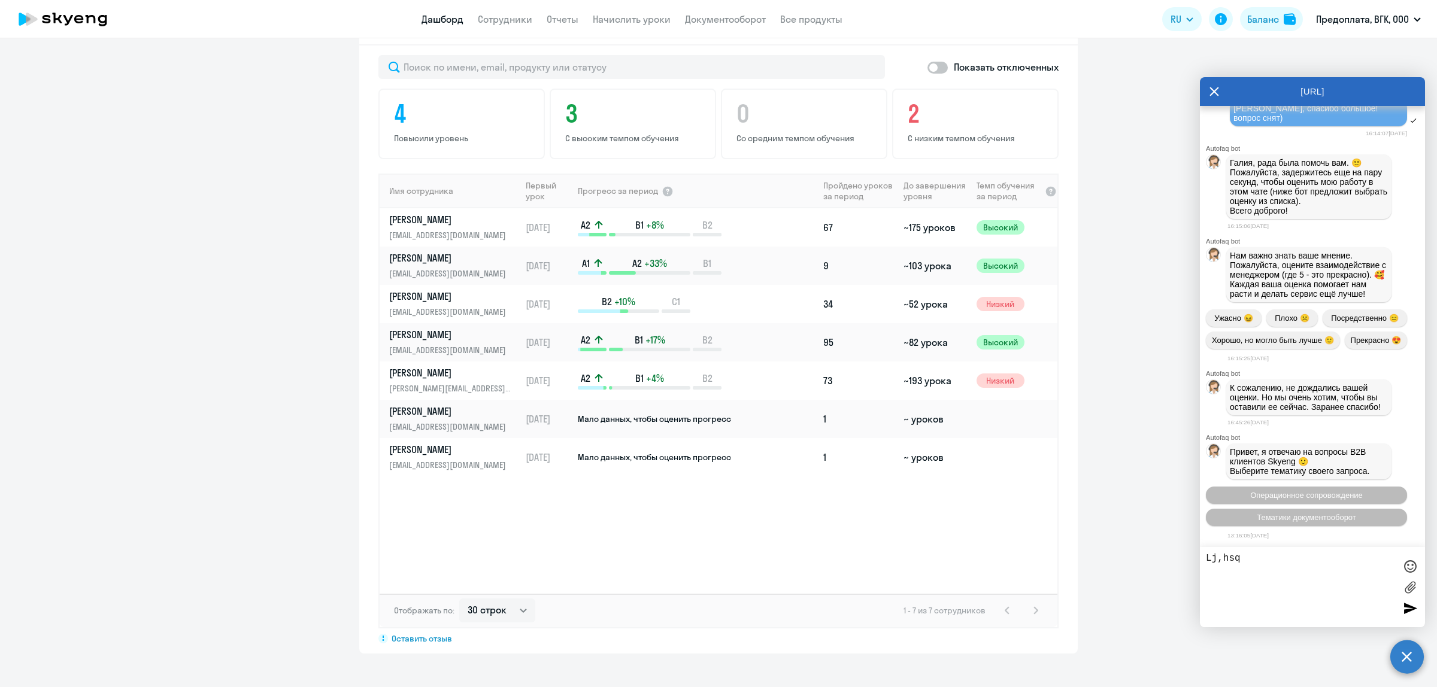
drag, startPoint x: 1247, startPoint y: 558, endPoint x: 1168, endPoint y: 557, distance: 79.0
click at [1168, 557] on body "Дашборд Сотрудники Отчеты Начислить уроки Документооборот Все продукты Дашборд …" at bounding box center [718, 343] width 1437 height 687
drag, startPoint x: 1285, startPoint y: 569, endPoint x: 1395, endPoint y: 568, distance: 110.2
click at [1395, 568] on div "Добрый день! Хотели бы провести тестирование активных участников из текущих уча…" at bounding box center [1312, 587] width 225 height 80
click at [1284, 568] on textarea "Добрый день! Хотели бы провести тестирование асотрудников из текущих участников" at bounding box center [1300, 587] width 189 height 68
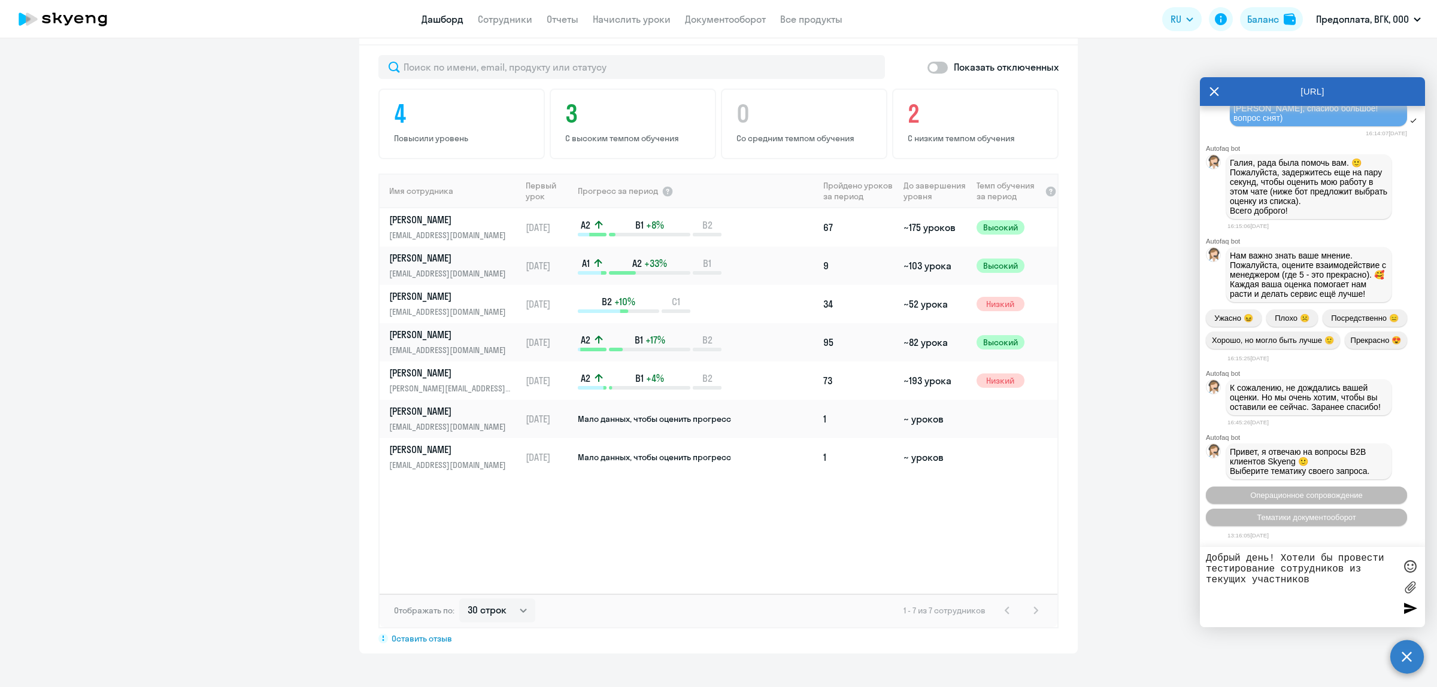
click at [1250, 583] on textarea "Добрый день! Хотели бы провести тестирование сотрудников из текущих участников" at bounding box center [1300, 587] width 189 height 68
click at [1374, 583] on textarea "Добрый день! Хотели бы провести тестирование сотрудников из текущих активных уч…" at bounding box center [1300, 587] width 189 height 68
click at [1309, 611] on textarea "Добрый день! Хотели бы провести тестирование сотрудников из текущих активных уч…" at bounding box center [1300, 587] width 189 height 68
click at [1384, 614] on textarea "Добрый день! Хотели бы провести тестирование сотрудников из текущих активных уч…" at bounding box center [1300, 587] width 189 height 68
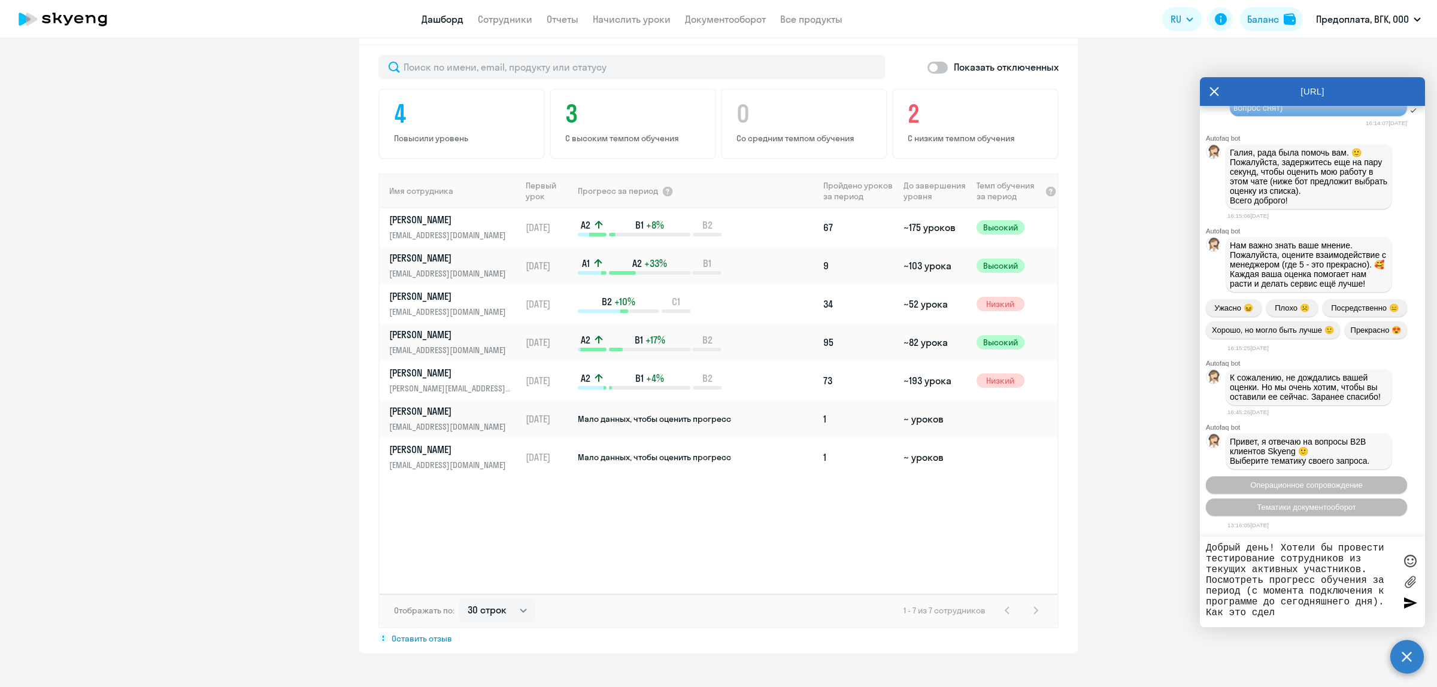
scroll to position [22, 0]
type textarea "Добрый день! Хотели бы провести тестирование сотрудников из текущих активных уч…"
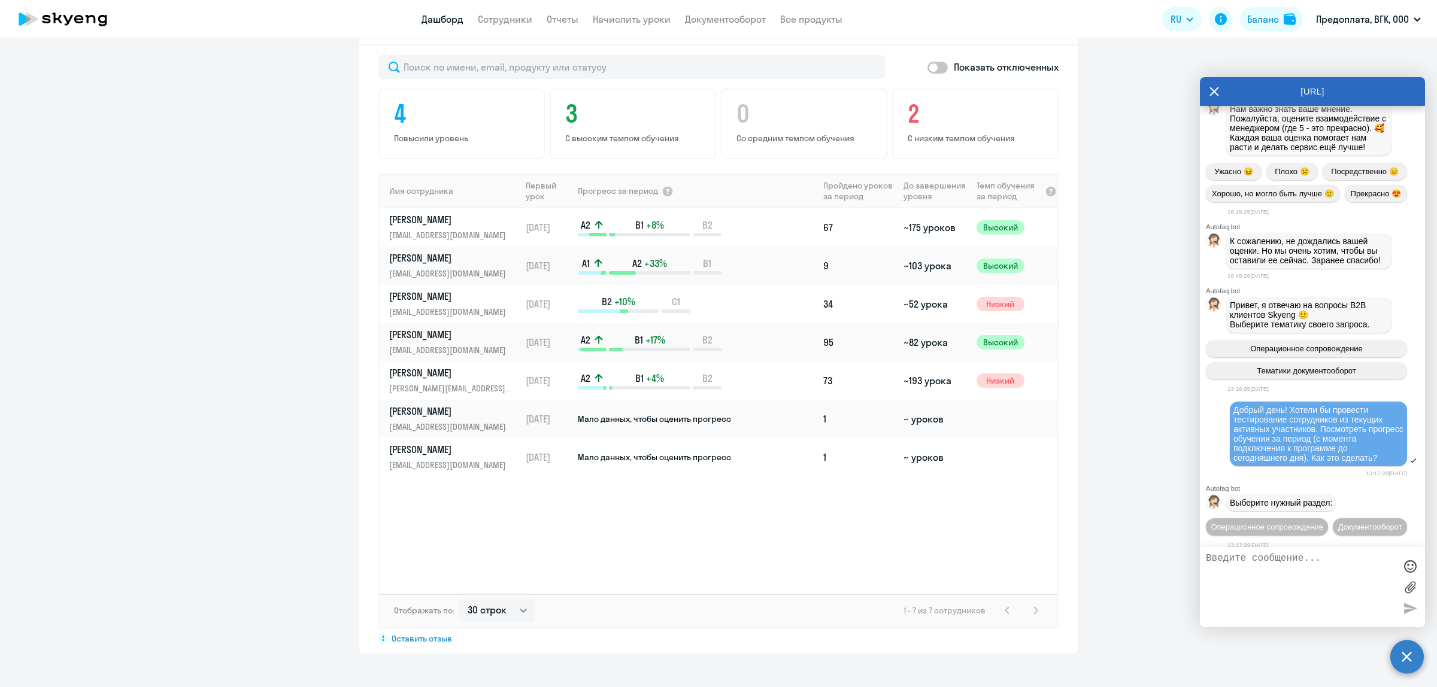
scroll to position [873, 0]
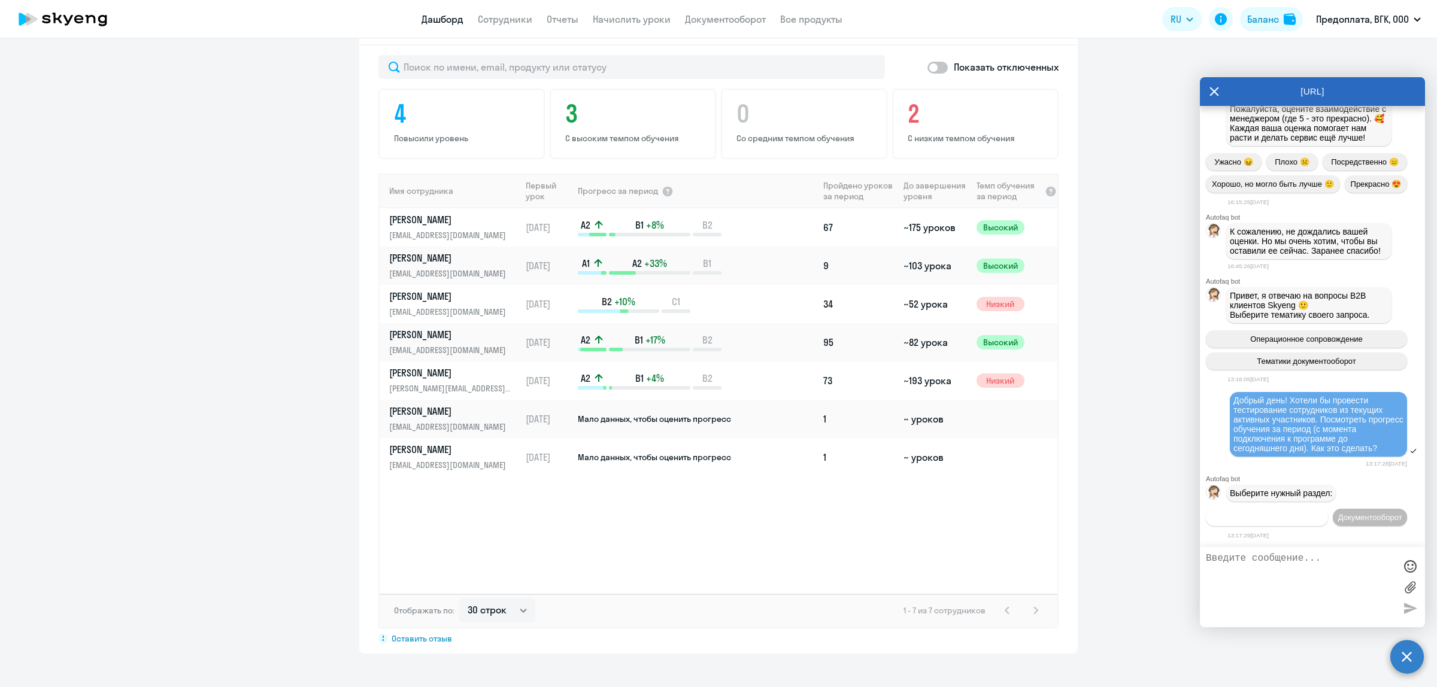
click at [1323, 513] on span "Операционное сопровождение" at bounding box center [1267, 517] width 113 height 9
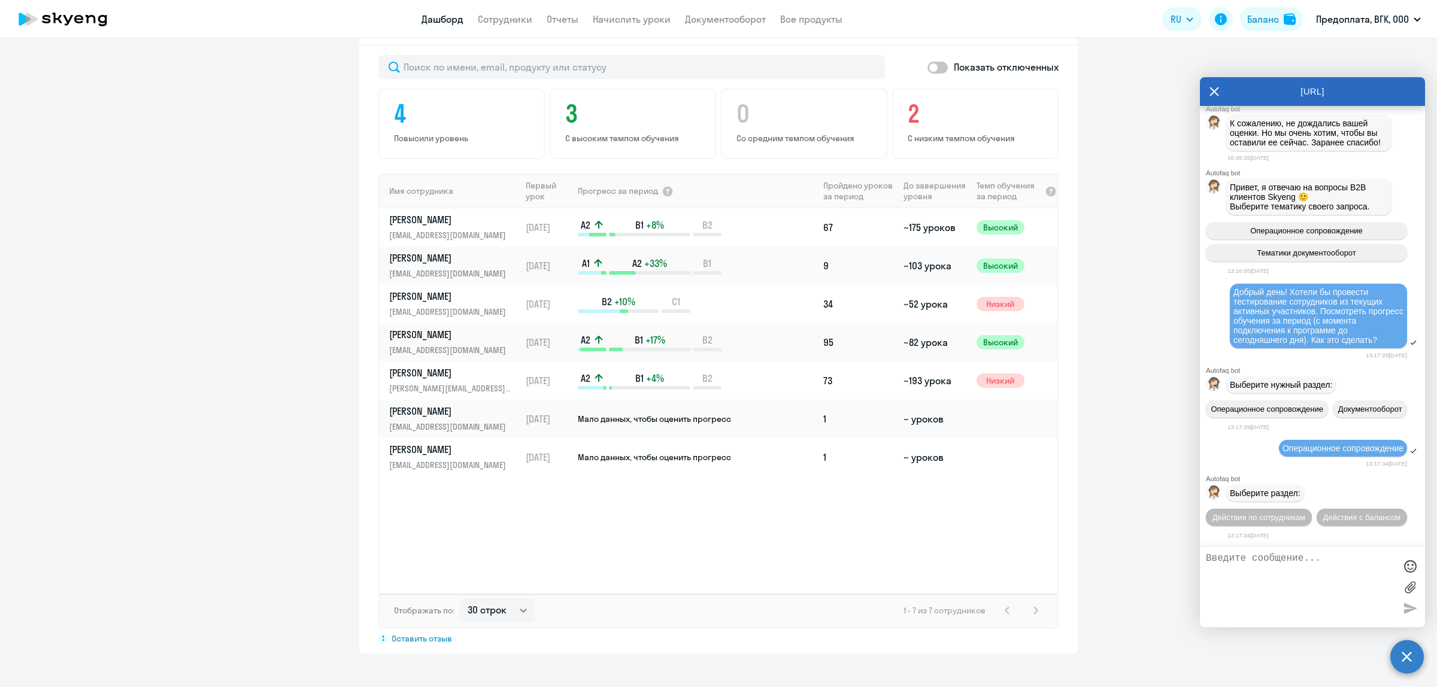
scroll to position [1003, 0]
click at [1305, 513] on span "Действия по сотрудникам" at bounding box center [1259, 517] width 93 height 9
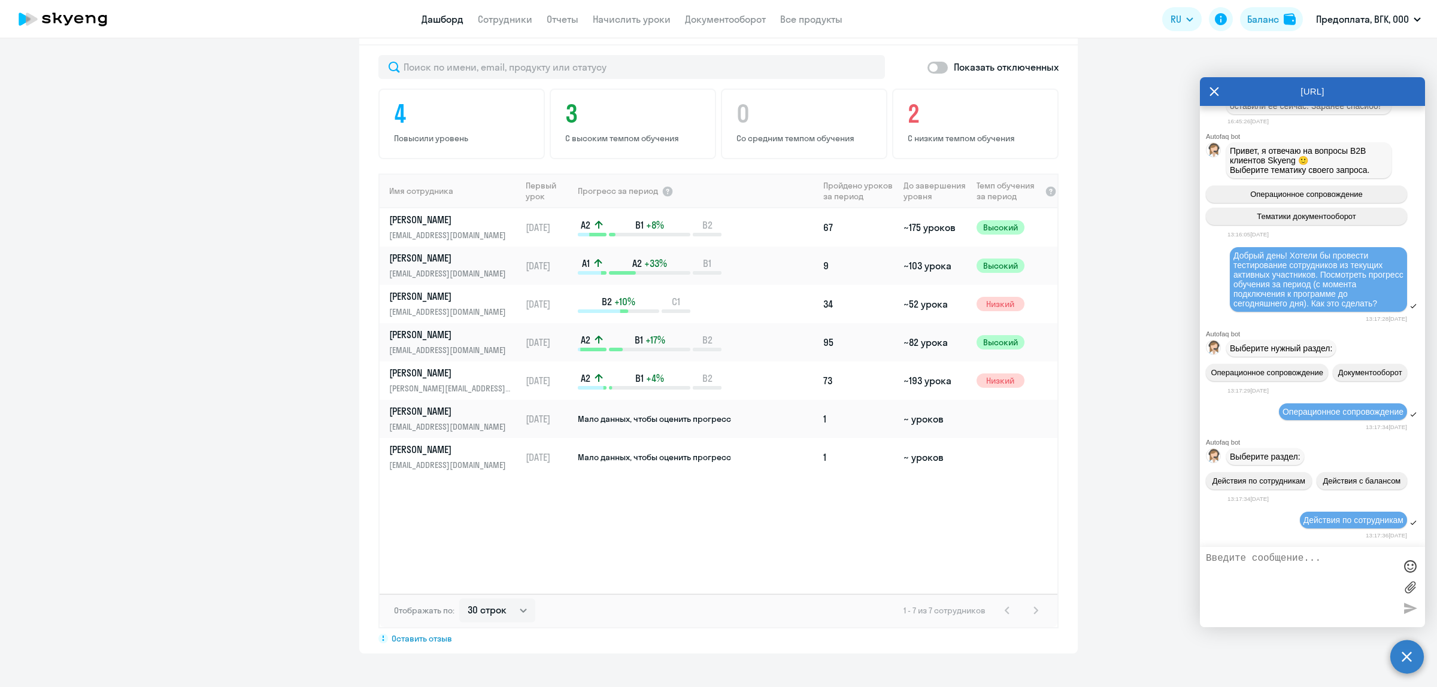
scroll to position [1180, 0]
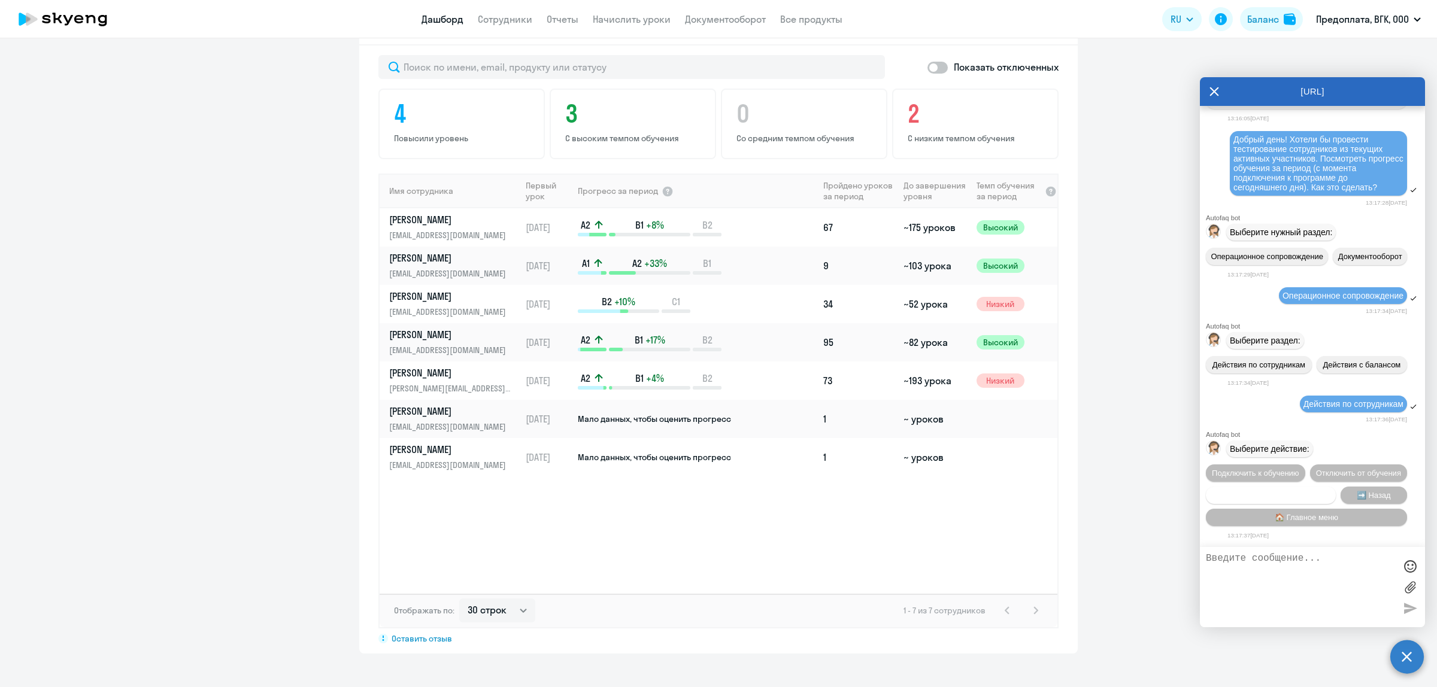
click at [1277, 491] on span "Сотруднику нужна помощь" at bounding box center [1270, 495] width 97 height 9
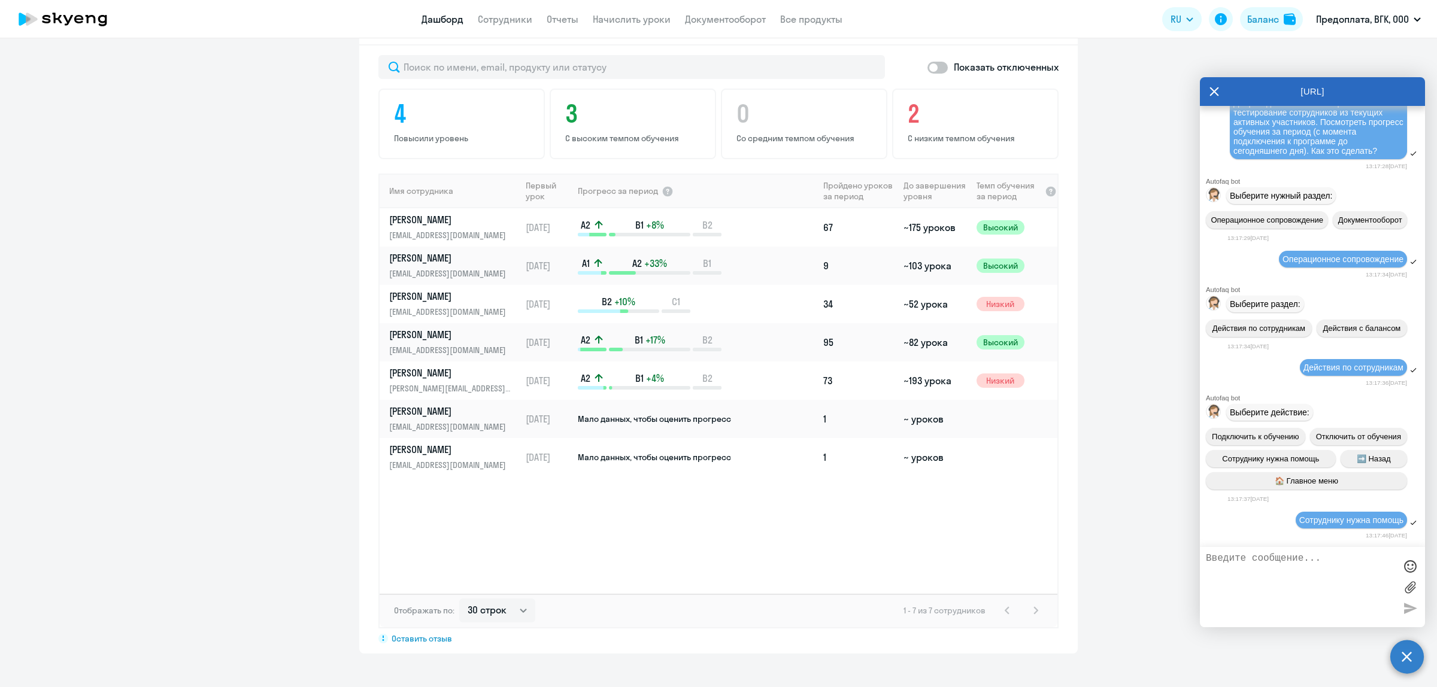
scroll to position [1579, 0]
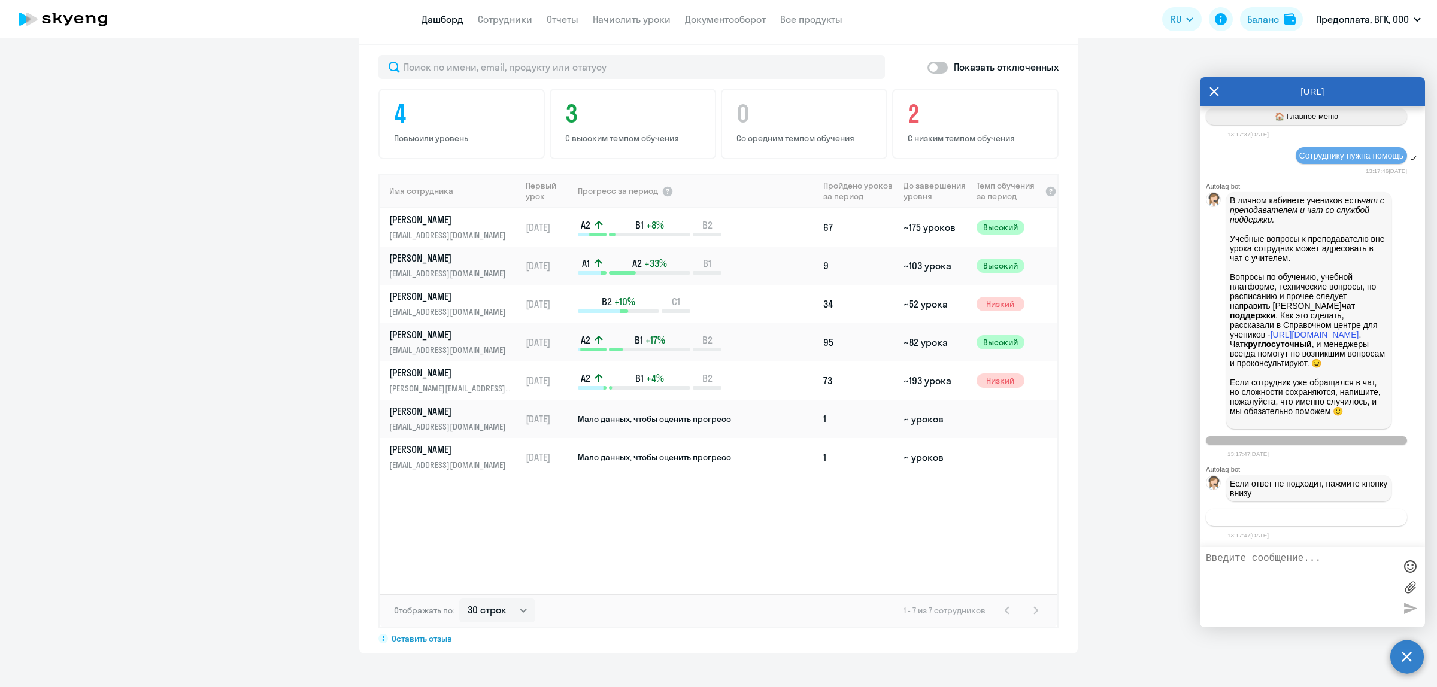
click at [1333, 517] on span "Связаться с менеджером" at bounding box center [1306, 517] width 92 height 9
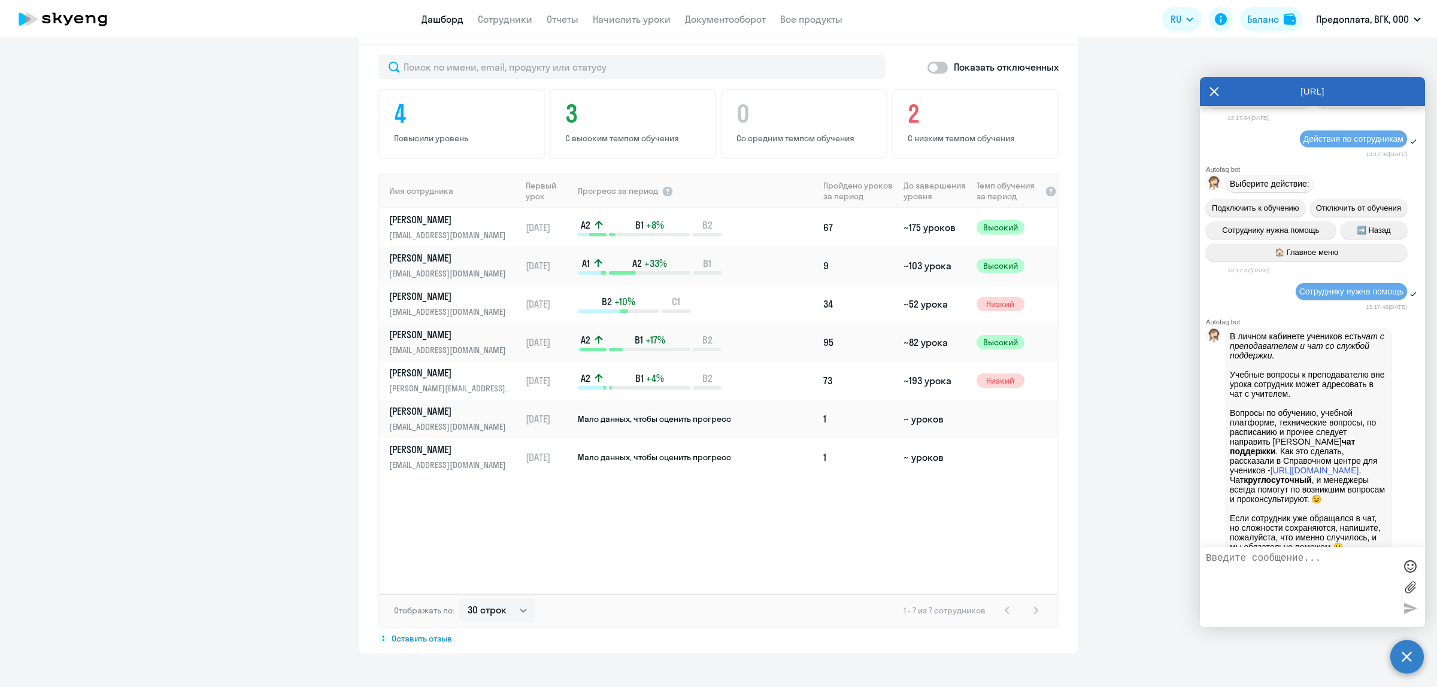
scroll to position [941, 0]
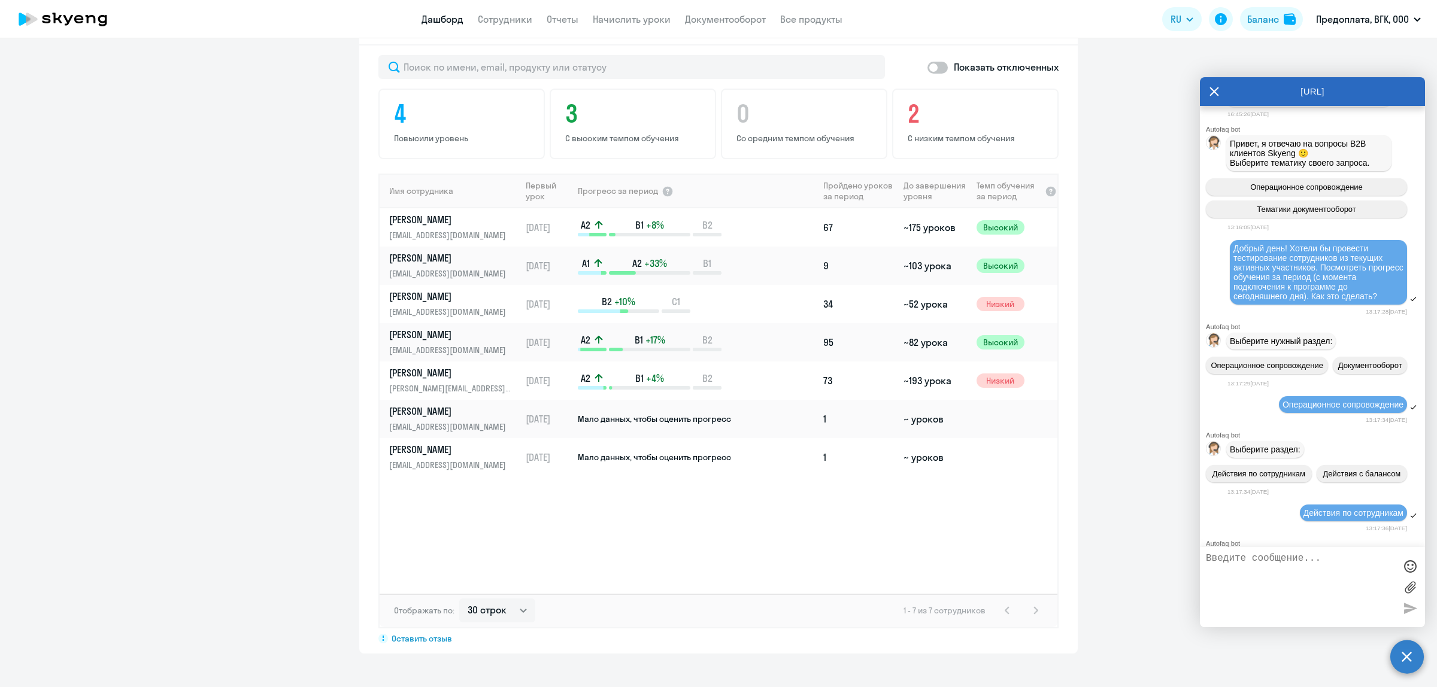
drag, startPoint x: 1232, startPoint y: 312, endPoint x: 1379, endPoint y: 357, distance: 153.6
click at [1379, 305] on div "Добрый день! Хотели бы провести тестирование сотрудников из текущих активных уч…" at bounding box center [1318, 272] width 177 height 65
copy span "Добрый день! Хотели бы провести тестирование сотрудников из текущих активных уч…"
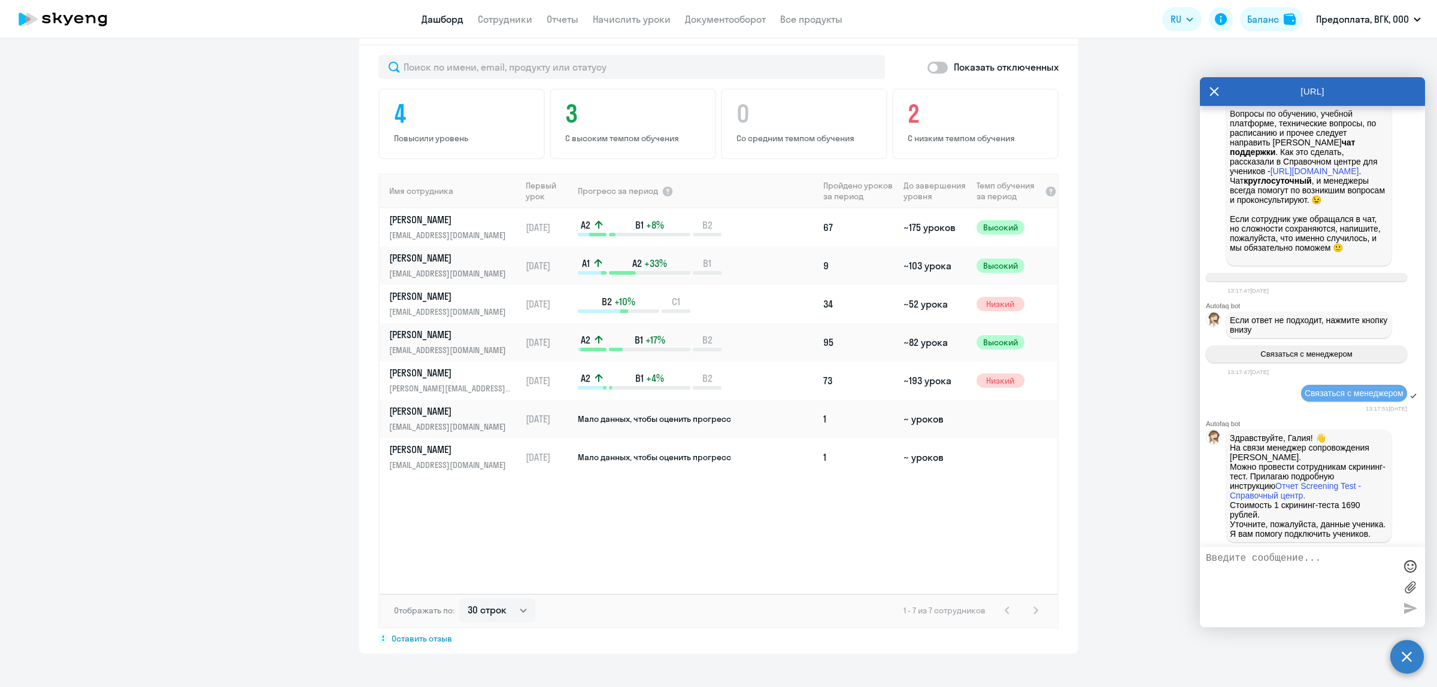
scroll to position [1761, 0]
